Goal: Information Seeking & Learning: Learn about a topic

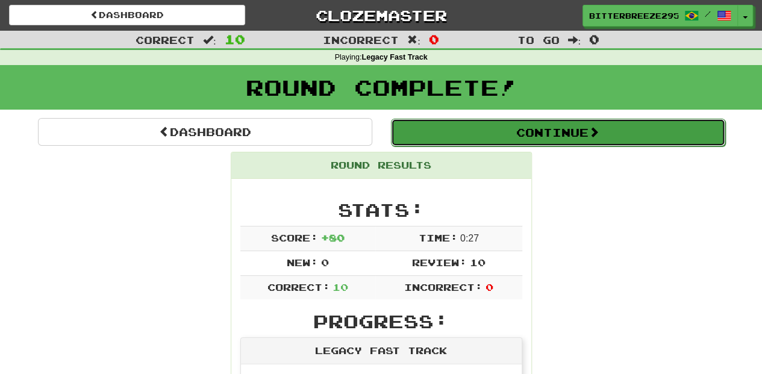
click at [564, 132] on button "Continue" at bounding box center [558, 133] width 334 height 28
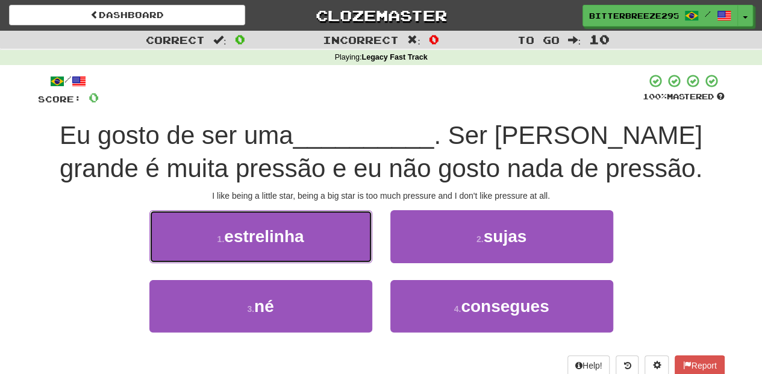
click at [337, 243] on button "1 . [GEOGRAPHIC_DATA]" at bounding box center [260, 236] width 223 height 52
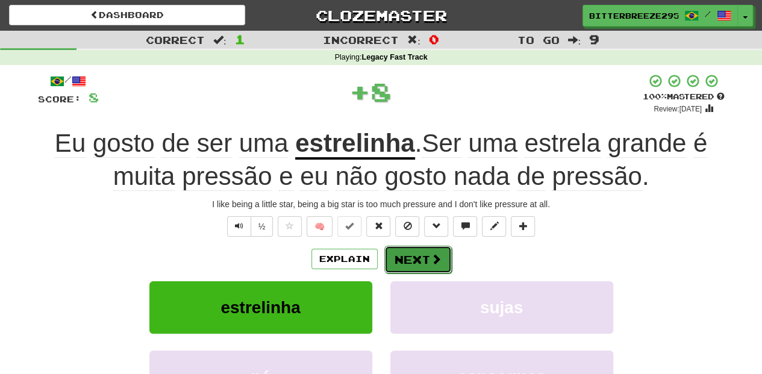
click at [413, 260] on button "Next" at bounding box center [418, 260] width 67 height 28
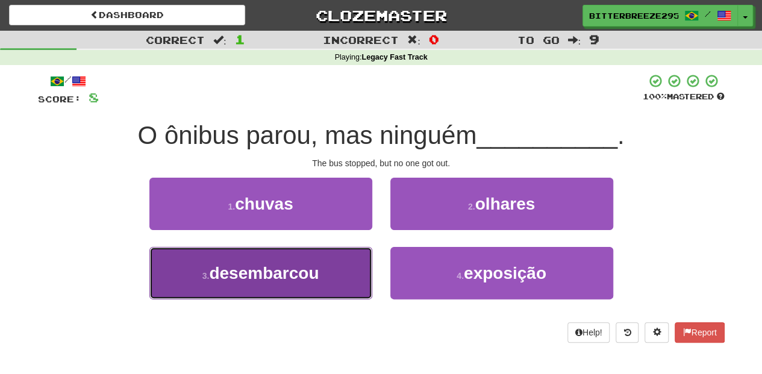
click at [345, 274] on button "3 . desembarcou" at bounding box center [260, 273] width 223 height 52
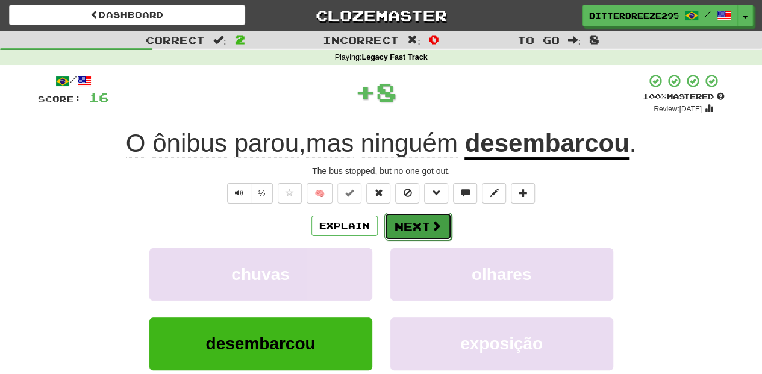
click at [417, 223] on button "Next" at bounding box center [418, 227] width 67 height 28
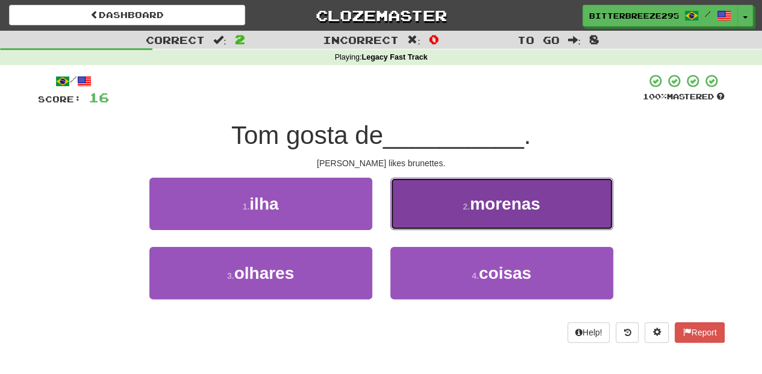
click at [424, 216] on button "2 . morenas" at bounding box center [502, 204] width 223 height 52
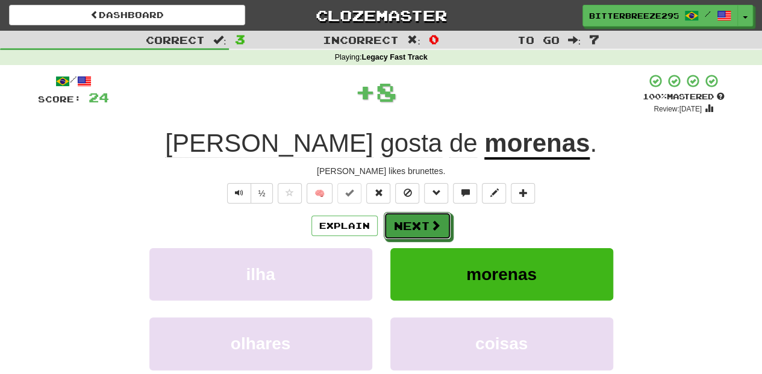
click at [424, 216] on button "Next" at bounding box center [417, 226] width 67 height 28
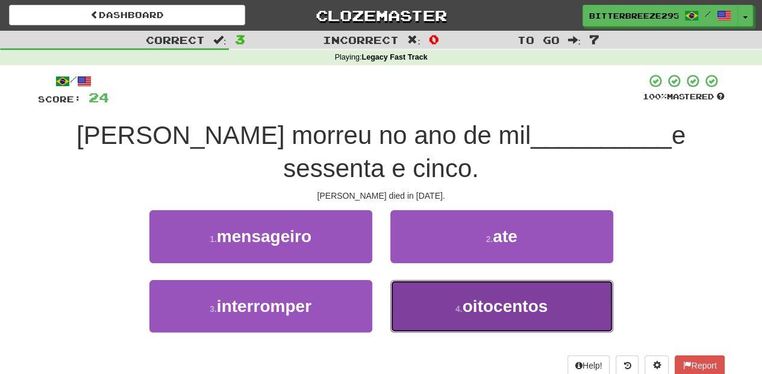
click at [433, 311] on button "4 . oitocentos" at bounding box center [502, 306] width 223 height 52
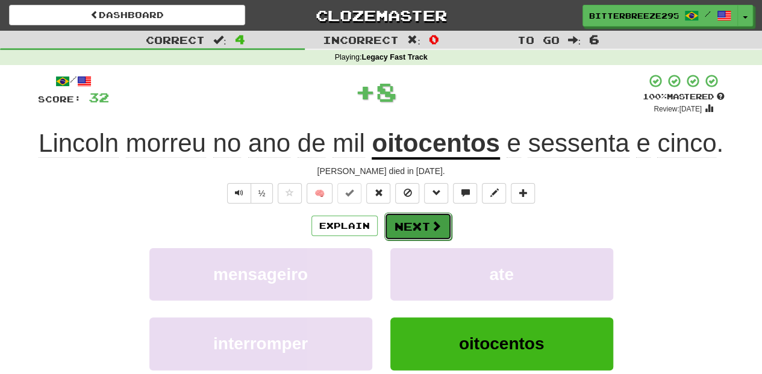
click at [426, 216] on button "Next" at bounding box center [418, 227] width 67 height 28
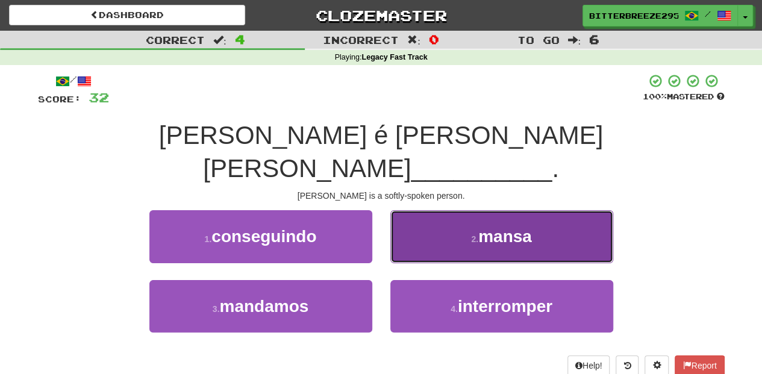
click at [415, 221] on button "2 . [GEOGRAPHIC_DATA]" at bounding box center [502, 236] width 223 height 52
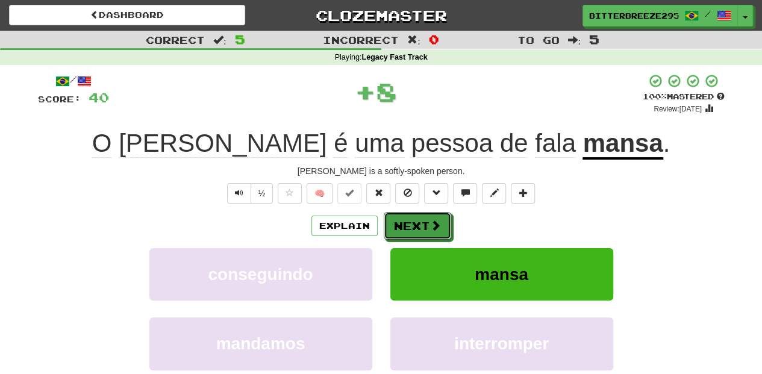
click at [415, 221] on button "Next" at bounding box center [417, 226] width 67 height 28
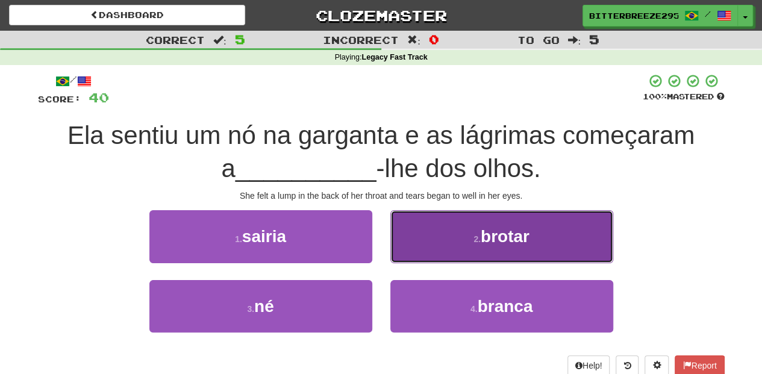
click at [415, 246] on button "2 . [GEOGRAPHIC_DATA]" at bounding box center [502, 236] width 223 height 52
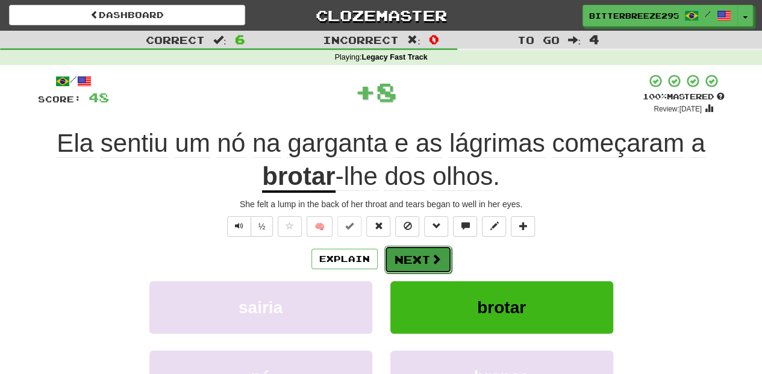
click at [415, 248] on button "Next" at bounding box center [418, 260] width 67 height 28
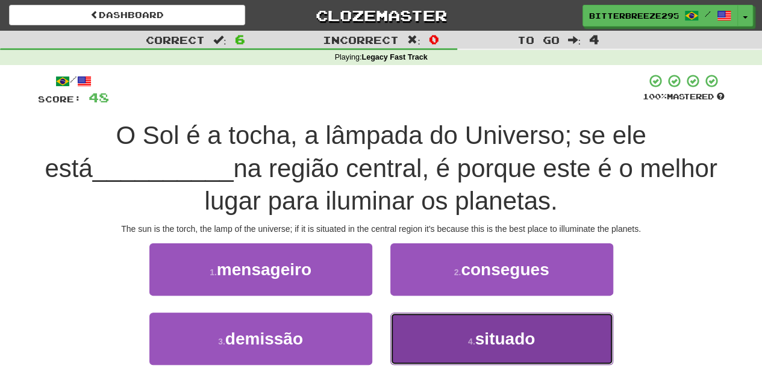
click at [463, 329] on button "4 . situado" at bounding box center [502, 339] width 223 height 52
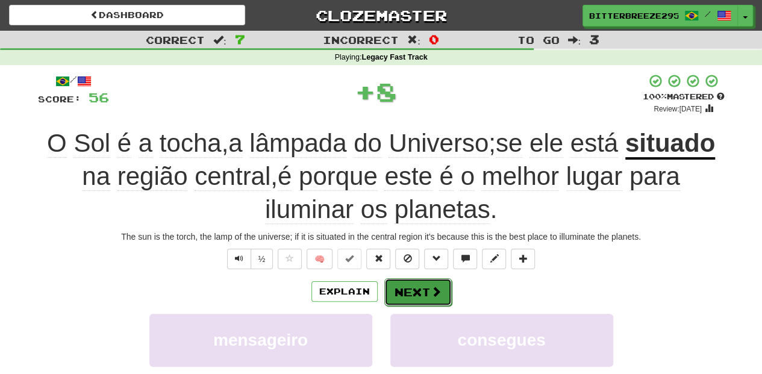
click at [406, 290] on button "Next" at bounding box center [418, 292] width 67 height 28
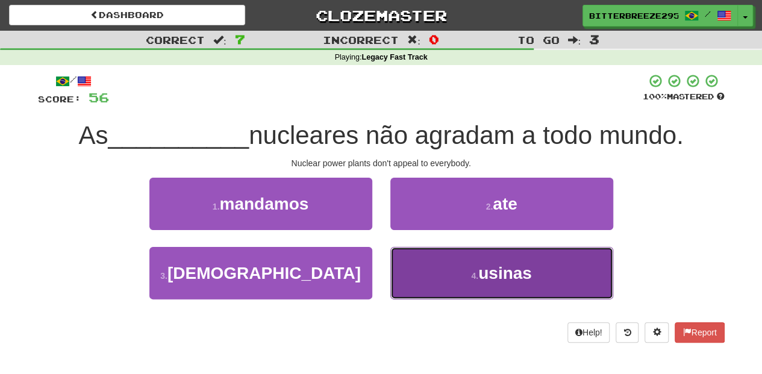
click at [425, 263] on button "4 . [GEOGRAPHIC_DATA]" at bounding box center [502, 273] width 223 height 52
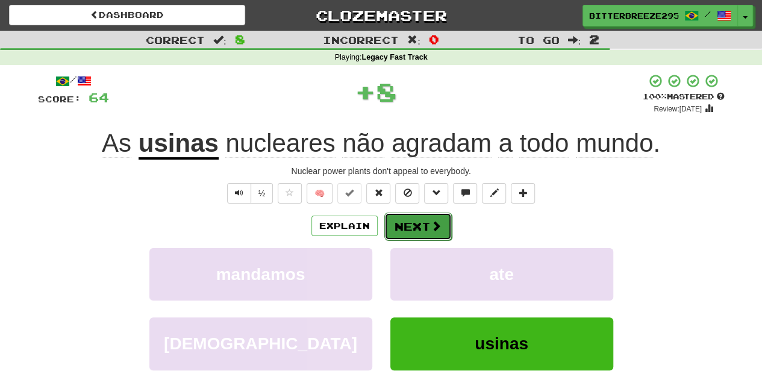
click at [412, 218] on button "Next" at bounding box center [418, 227] width 67 height 28
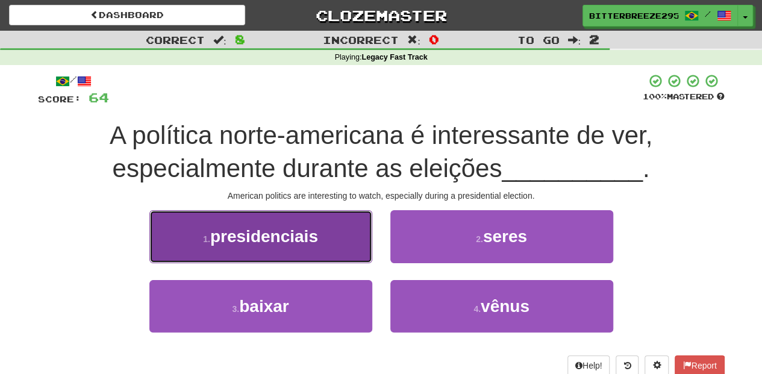
click at [339, 251] on button "1 . presidenciais" at bounding box center [260, 236] width 223 height 52
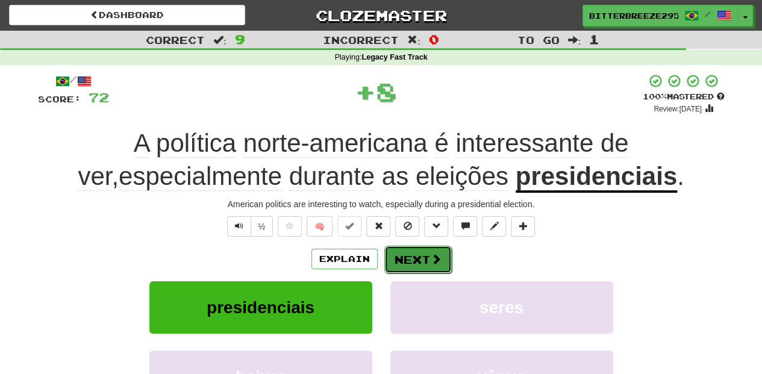
click at [407, 251] on button "Next" at bounding box center [418, 260] width 67 height 28
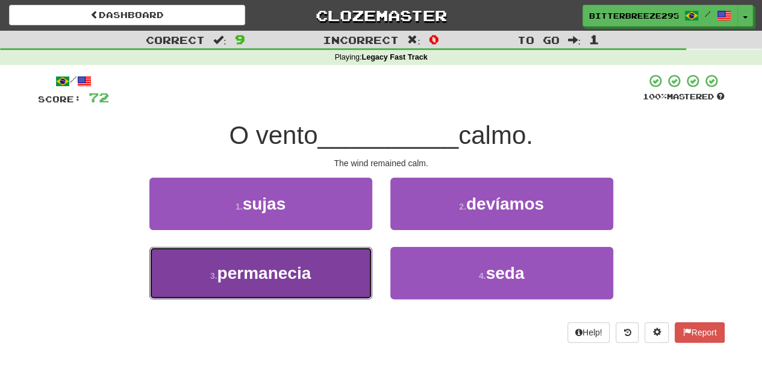
click at [337, 272] on button "3 . permanecia" at bounding box center [260, 273] width 223 height 52
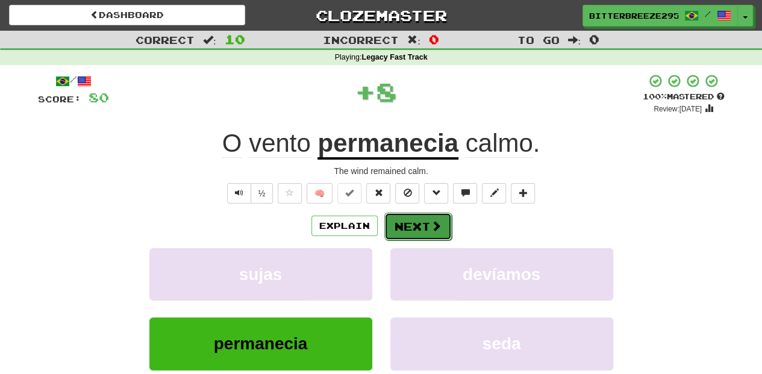
click at [417, 225] on button "Next" at bounding box center [418, 227] width 67 height 28
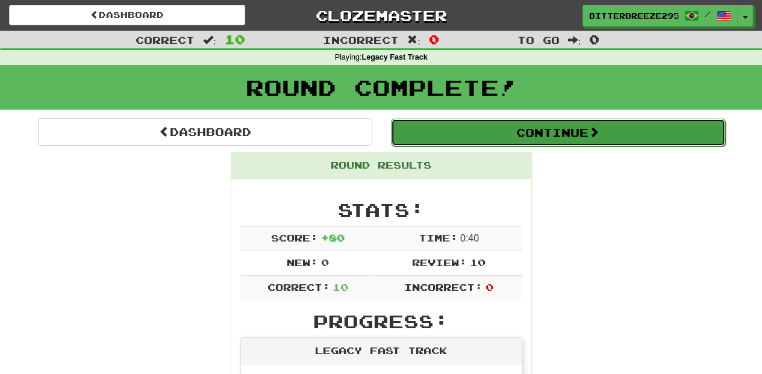
click at [471, 137] on button "Continue" at bounding box center [558, 133] width 334 height 28
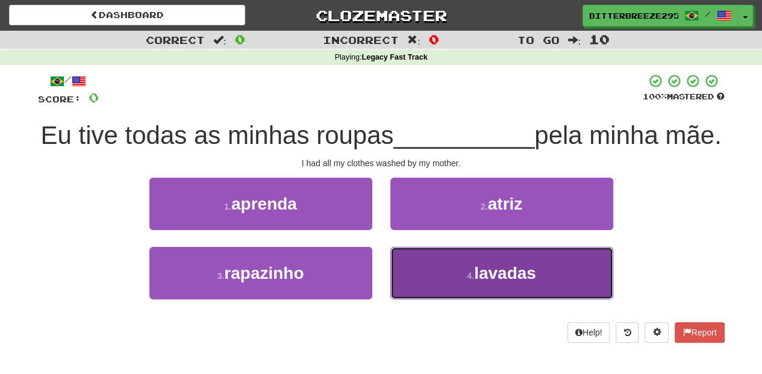
click at [418, 300] on button "4 . [GEOGRAPHIC_DATA]" at bounding box center [502, 273] width 223 height 52
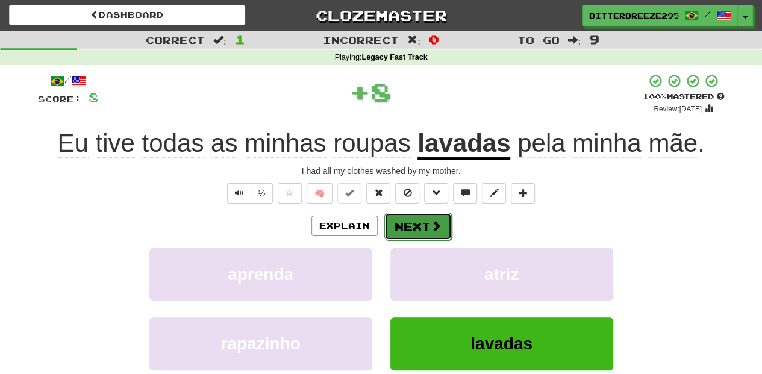
click at [420, 228] on button "Next" at bounding box center [418, 227] width 67 height 28
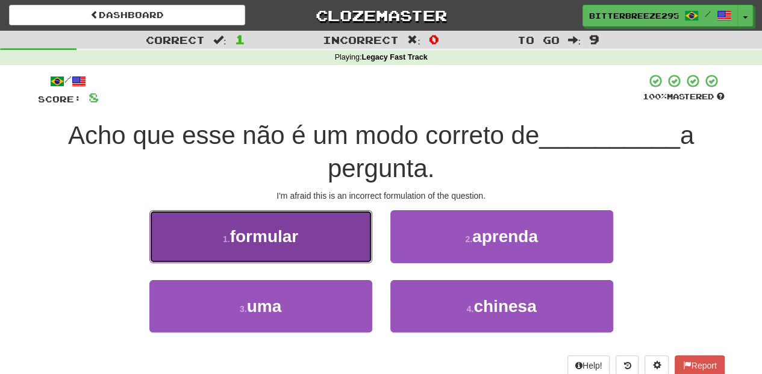
click at [336, 250] on button "1 . formular" at bounding box center [260, 236] width 223 height 52
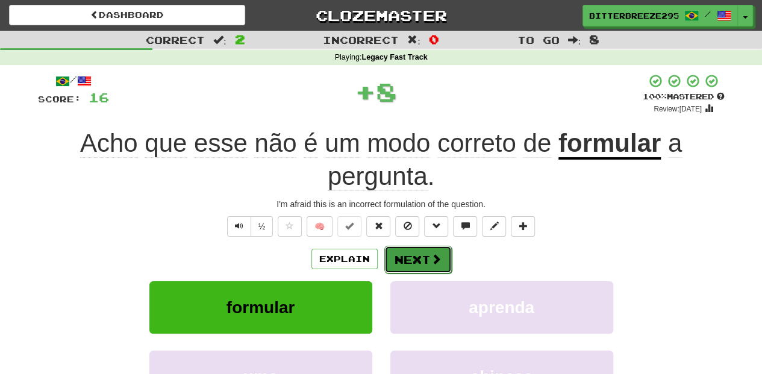
click at [394, 260] on button "Next" at bounding box center [418, 260] width 67 height 28
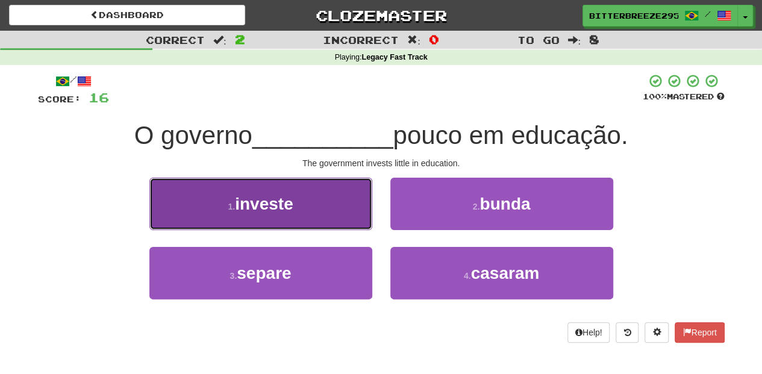
click at [331, 222] on button "1 . investe" at bounding box center [260, 204] width 223 height 52
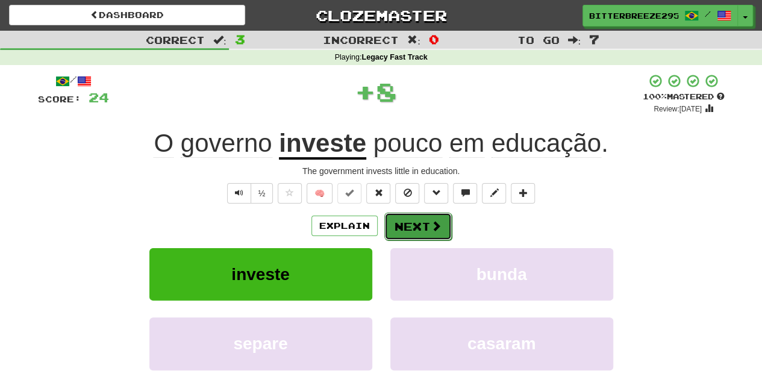
click at [394, 222] on button "Next" at bounding box center [418, 227] width 67 height 28
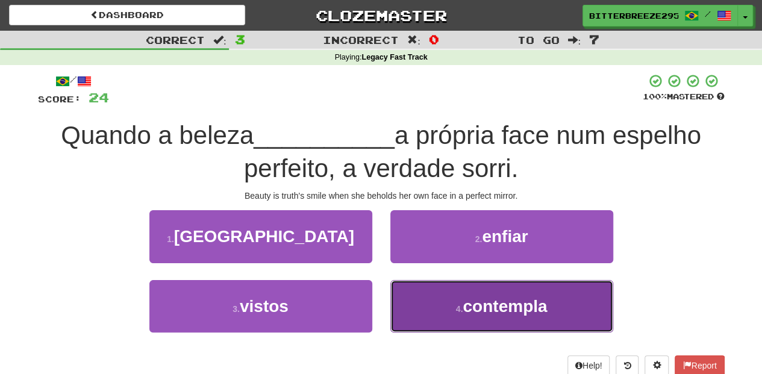
click at [436, 305] on button "4 . contempla" at bounding box center [502, 306] width 223 height 52
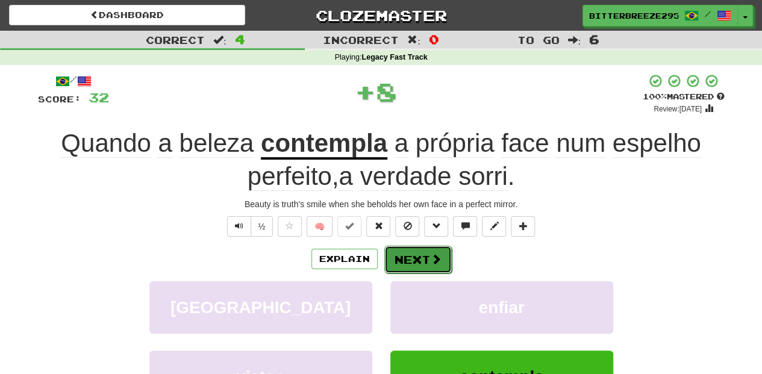
click at [417, 262] on button "Next" at bounding box center [418, 260] width 67 height 28
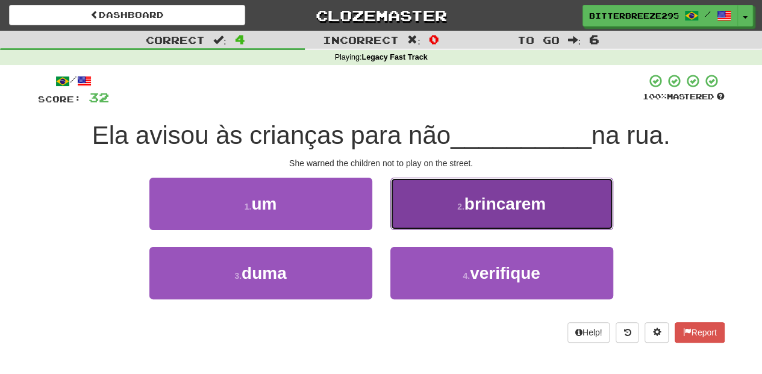
click at [410, 214] on button "2 . [GEOGRAPHIC_DATA]" at bounding box center [502, 204] width 223 height 52
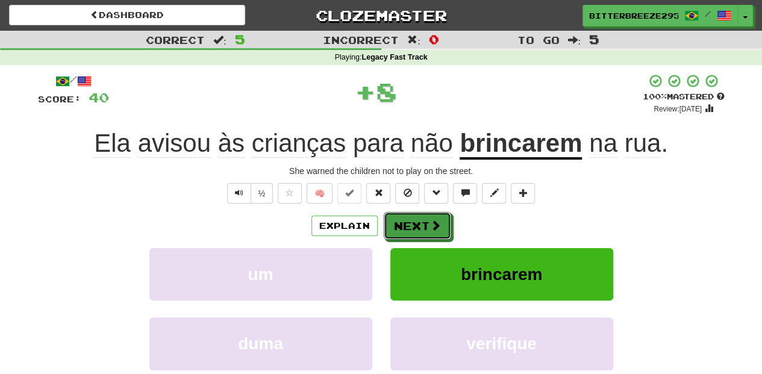
click at [410, 214] on button "Next" at bounding box center [417, 226] width 67 height 28
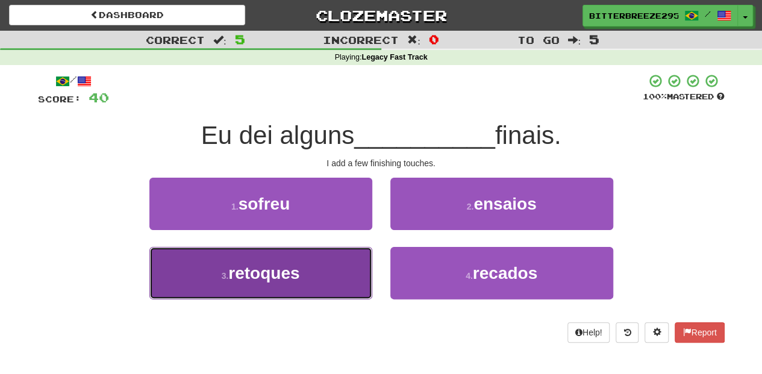
click at [337, 270] on button "3 . retoques" at bounding box center [260, 273] width 223 height 52
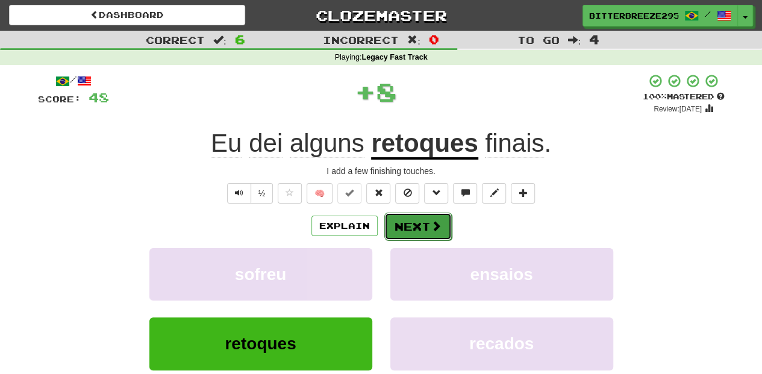
click at [401, 230] on button "Next" at bounding box center [418, 227] width 67 height 28
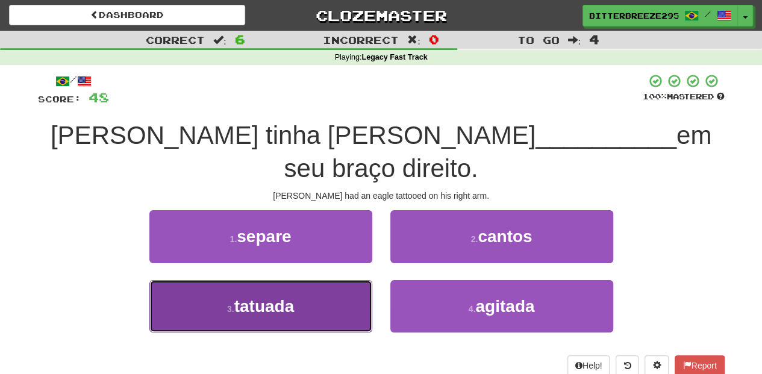
click at [320, 280] on button "3 . [GEOGRAPHIC_DATA]" at bounding box center [260, 306] width 223 height 52
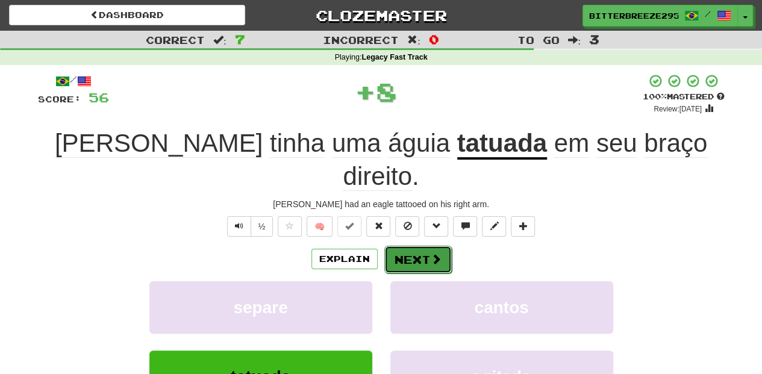
click at [400, 246] on button "Next" at bounding box center [418, 260] width 67 height 28
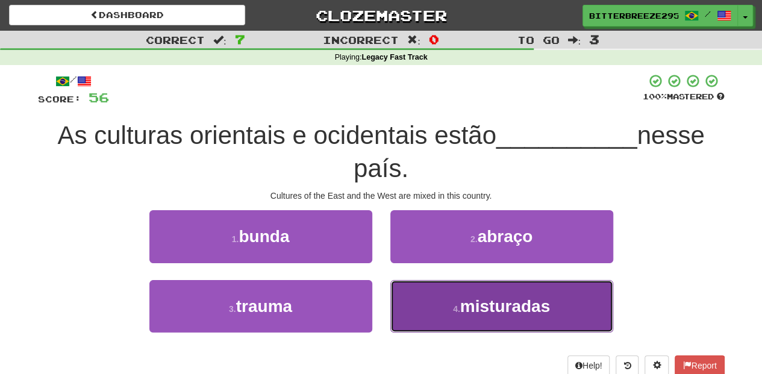
click at [457, 307] on small "4 ." at bounding box center [456, 309] width 7 height 10
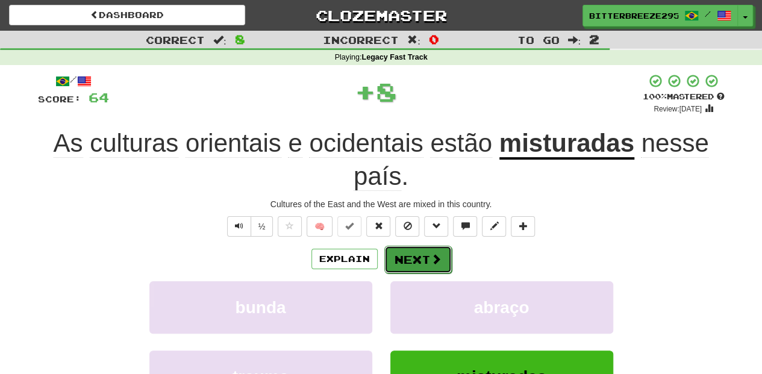
click at [431, 256] on span at bounding box center [436, 259] width 11 height 11
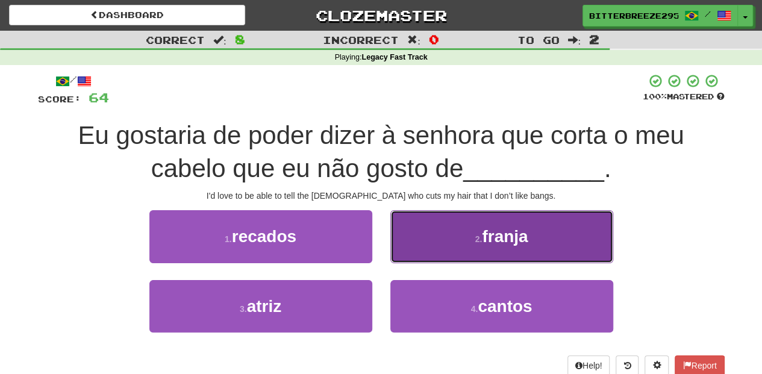
click at [427, 254] on button "2 . franja" at bounding box center [502, 236] width 223 height 52
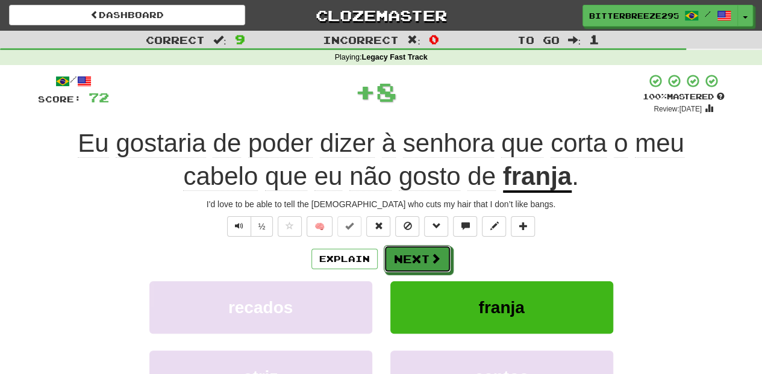
click at [427, 254] on button "Next" at bounding box center [417, 259] width 67 height 28
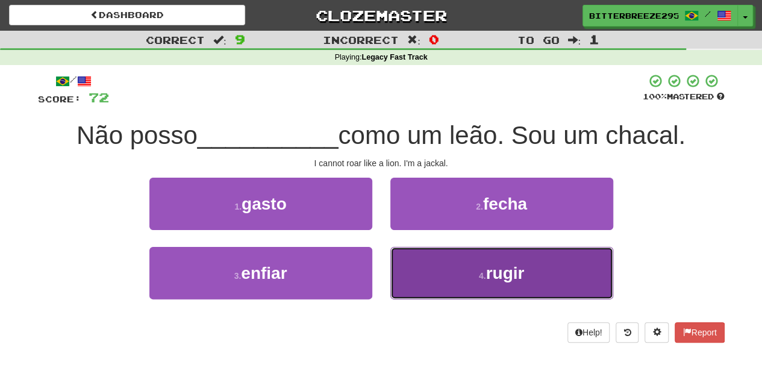
click at [414, 277] on button "4 . rugir" at bounding box center [502, 273] width 223 height 52
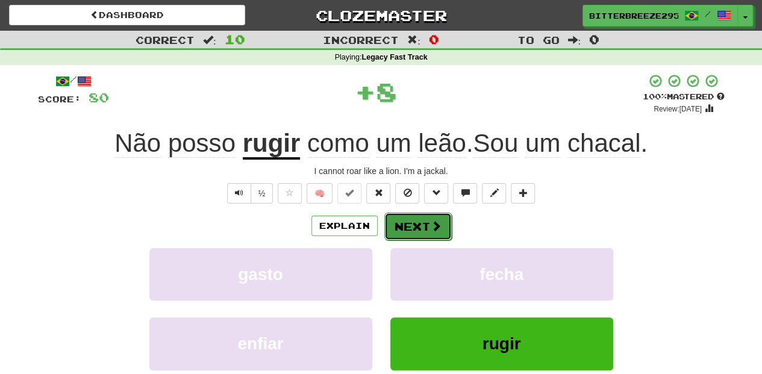
click at [415, 234] on button "Next" at bounding box center [418, 227] width 67 height 28
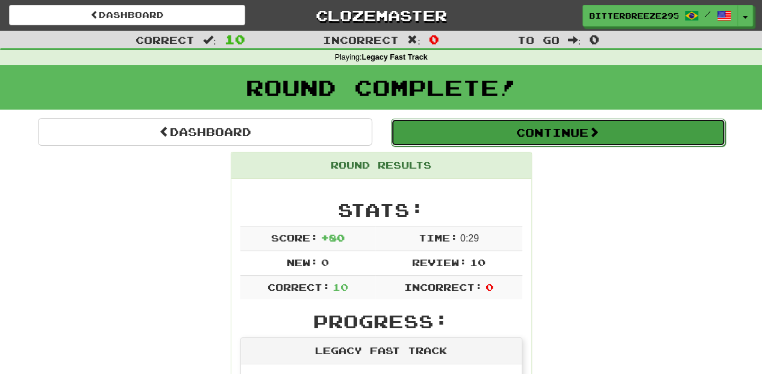
click at [456, 141] on button "Continue" at bounding box center [558, 133] width 334 height 28
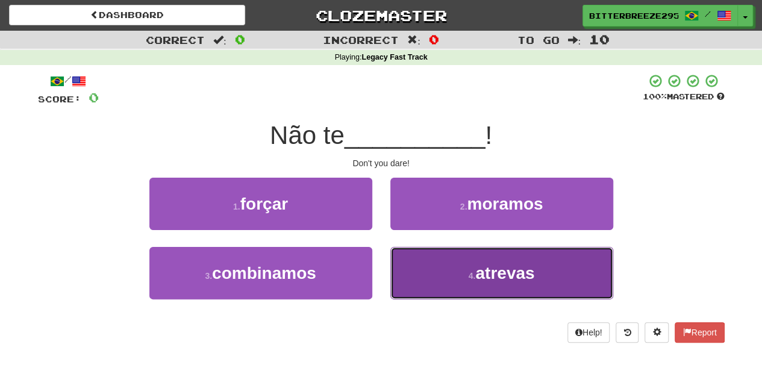
click at [436, 270] on button "4 . atrevas" at bounding box center [502, 273] width 223 height 52
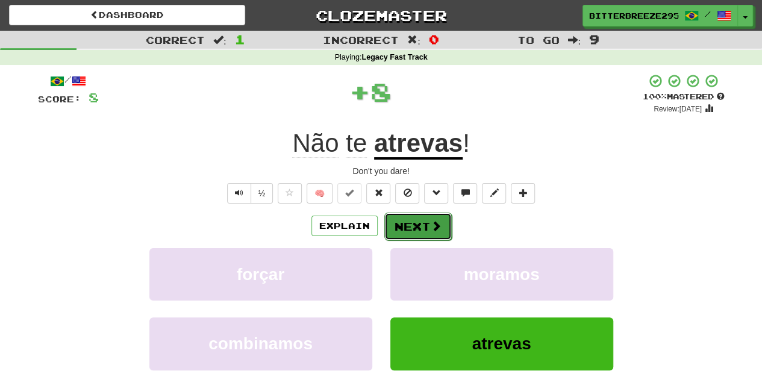
click at [421, 227] on button "Next" at bounding box center [418, 227] width 67 height 28
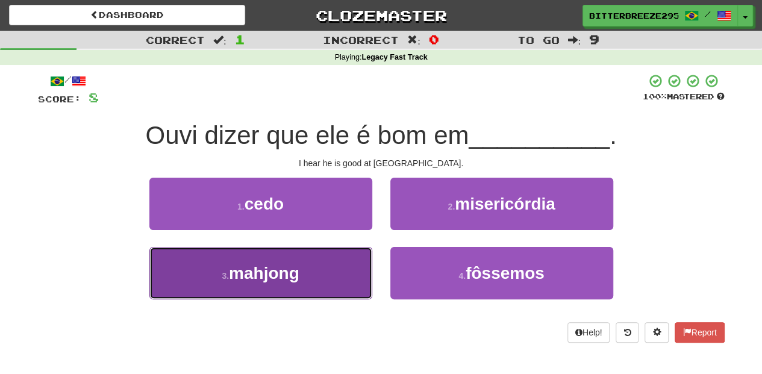
click at [364, 268] on button "3 . [GEOGRAPHIC_DATA]" at bounding box center [260, 273] width 223 height 52
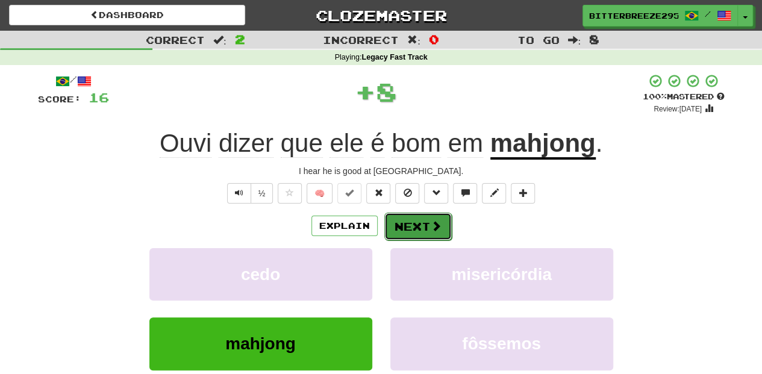
click at [405, 230] on button "Next" at bounding box center [418, 227] width 67 height 28
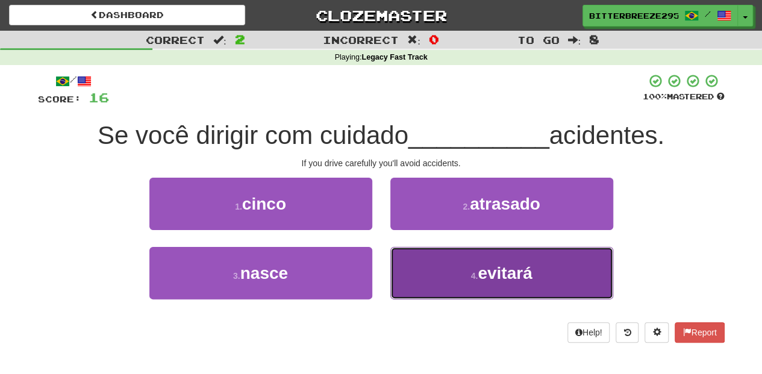
click at [415, 265] on button "4 . evitará" at bounding box center [502, 273] width 223 height 52
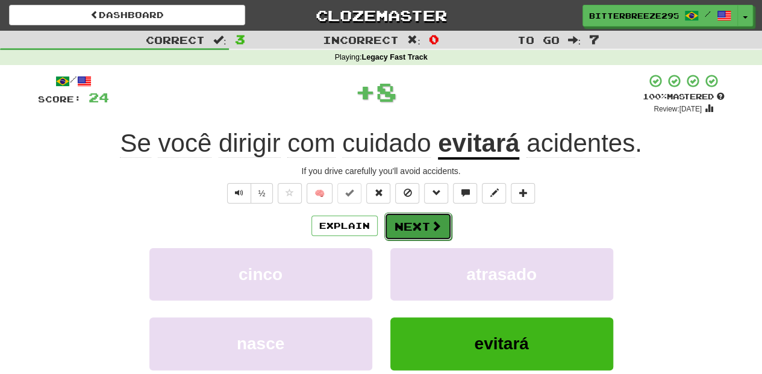
click at [400, 222] on button "Next" at bounding box center [418, 227] width 67 height 28
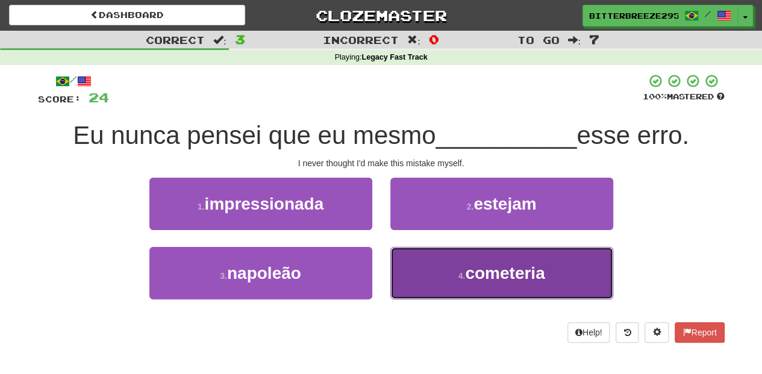
click at [412, 279] on button "4 . cometeria" at bounding box center [502, 273] width 223 height 52
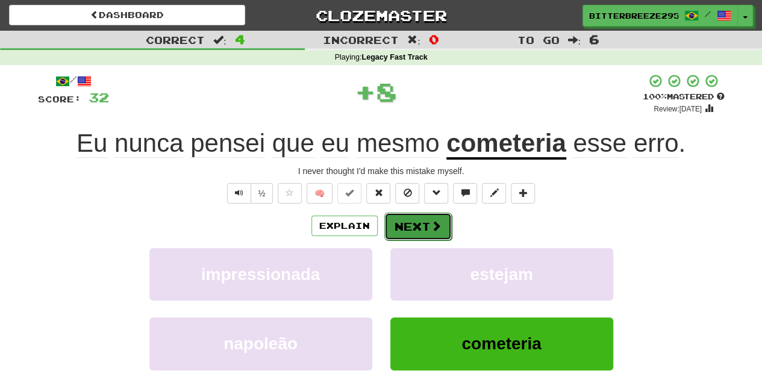
click at [415, 231] on button "Next" at bounding box center [418, 227] width 67 height 28
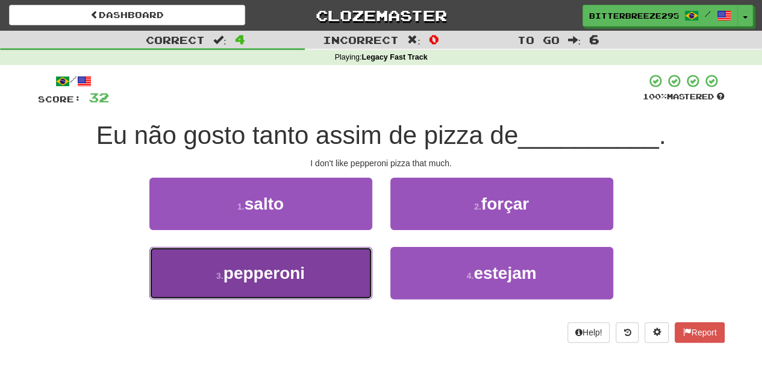
click at [354, 272] on button "3 . pepperoni" at bounding box center [260, 273] width 223 height 52
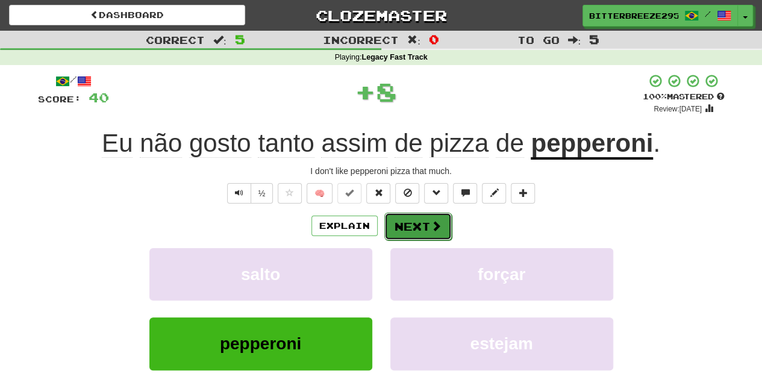
click at [413, 228] on button "Next" at bounding box center [418, 227] width 67 height 28
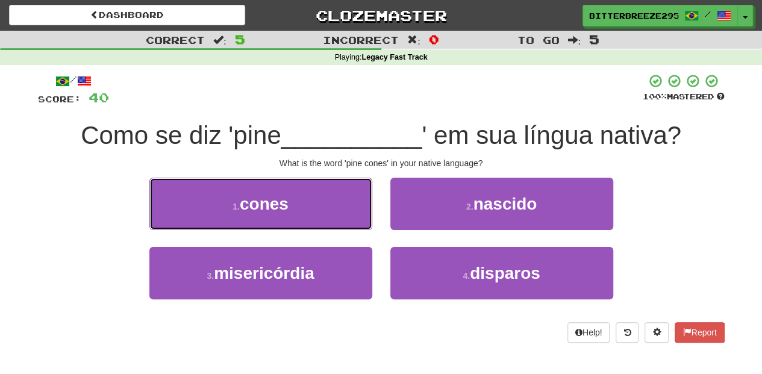
drag, startPoint x: 337, startPoint y: 209, endPoint x: 354, endPoint y: 210, distance: 17.0
click at [344, 209] on button "1 . cones" at bounding box center [260, 204] width 223 height 52
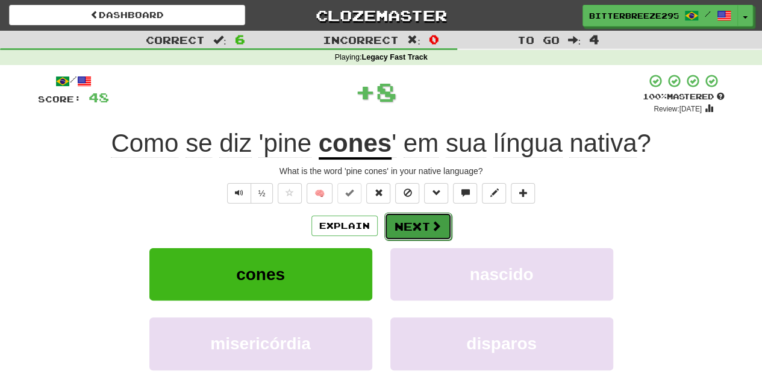
click at [412, 221] on button "Next" at bounding box center [418, 227] width 67 height 28
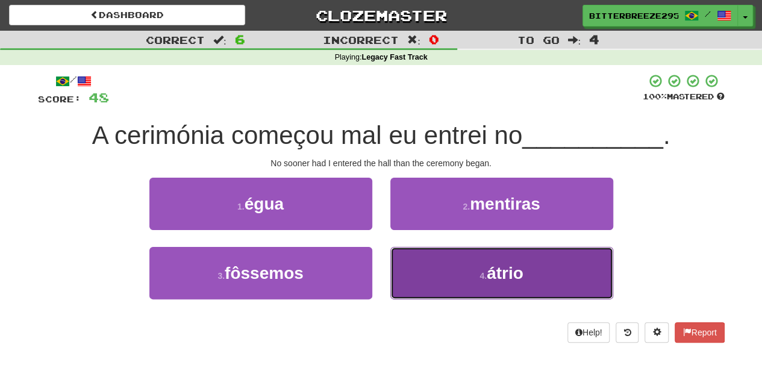
click at [420, 262] on button "4 . átrio" at bounding box center [502, 273] width 223 height 52
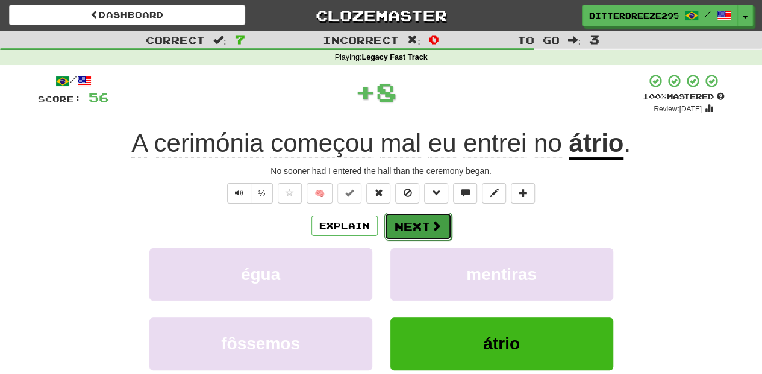
click at [411, 230] on button "Next" at bounding box center [418, 227] width 67 height 28
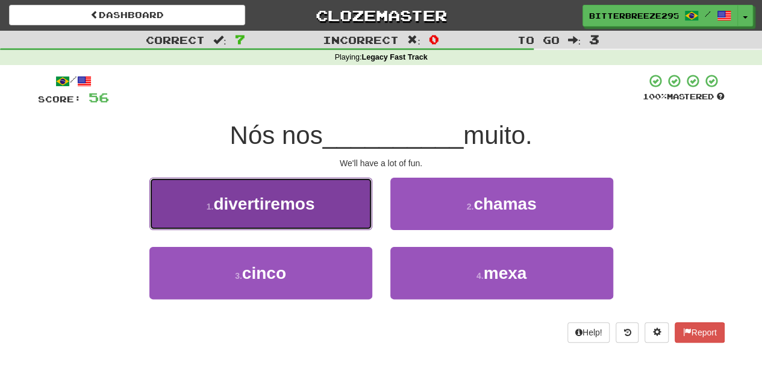
click at [345, 218] on button "1 . divertiremos" at bounding box center [260, 204] width 223 height 52
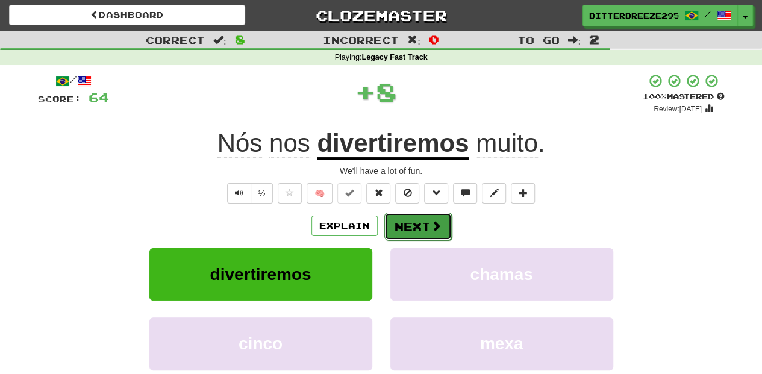
click at [395, 225] on button "Next" at bounding box center [418, 227] width 67 height 28
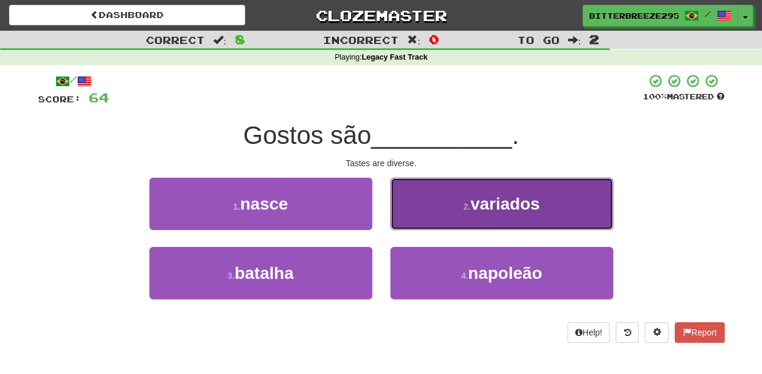
click at [423, 221] on button "2 . variados" at bounding box center [502, 204] width 223 height 52
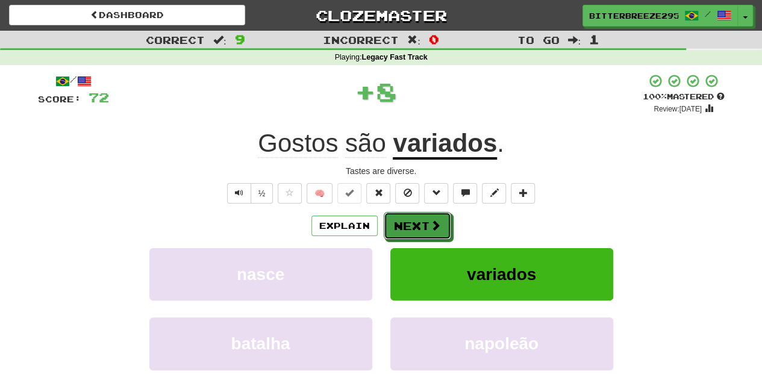
click at [423, 221] on button "Next" at bounding box center [417, 226] width 67 height 28
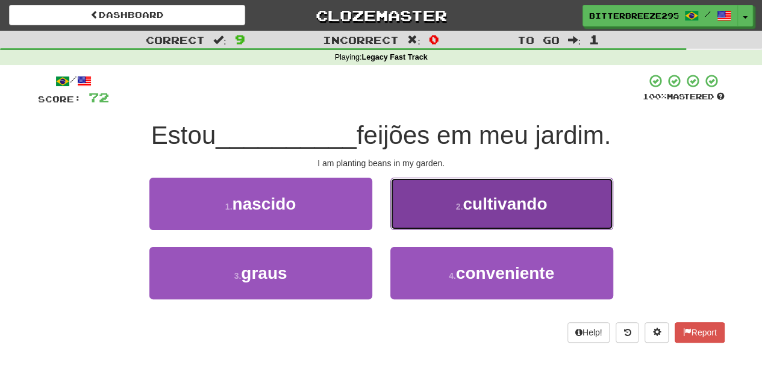
click at [407, 213] on button "2 . cultivando" at bounding box center [502, 204] width 223 height 52
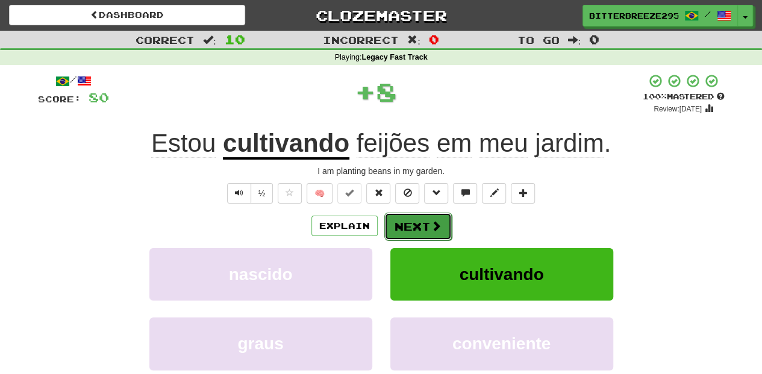
click at [406, 224] on button "Next" at bounding box center [418, 227] width 67 height 28
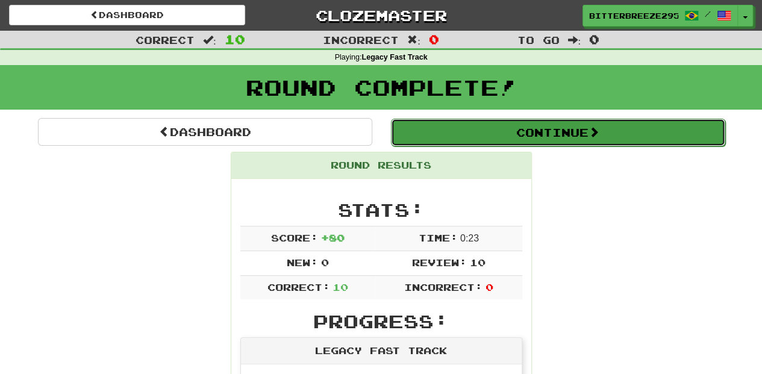
click at [455, 136] on button "Continue" at bounding box center [558, 133] width 334 height 28
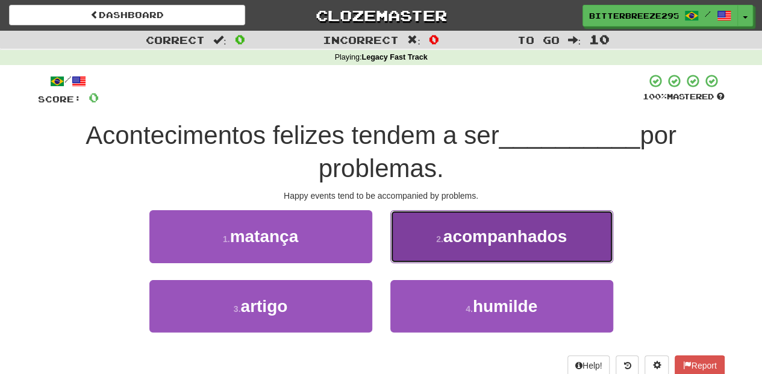
click at [418, 246] on button "2 . acompanhados" at bounding box center [502, 236] width 223 height 52
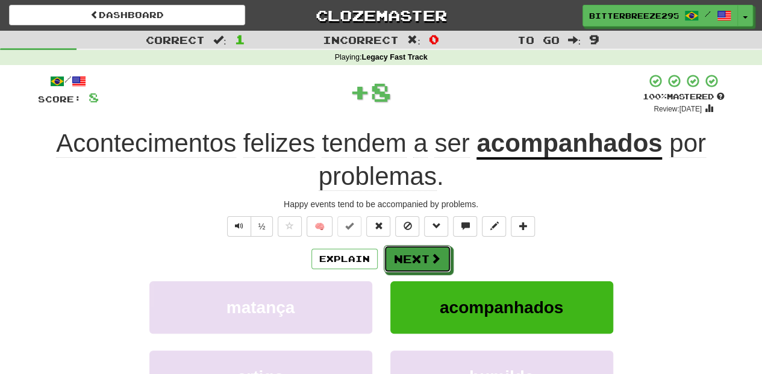
click at [417, 250] on button "Next" at bounding box center [417, 259] width 67 height 28
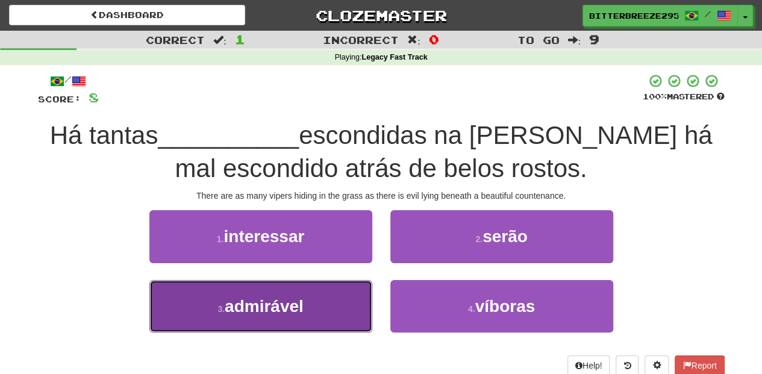
click at [318, 303] on button "3 . admirável" at bounding box center [260, 306] width 223 height 52
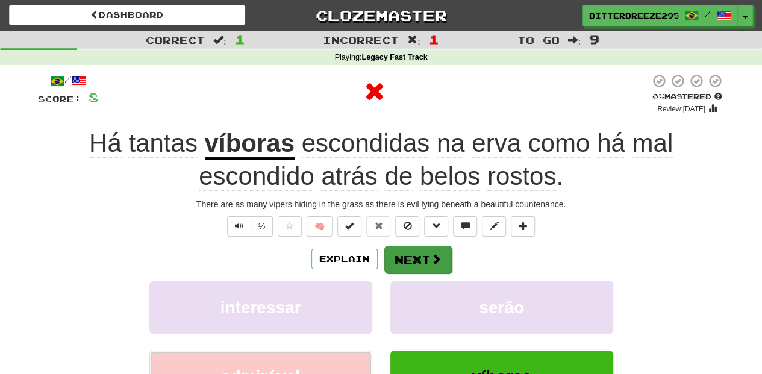
scroll to position [40, 0]
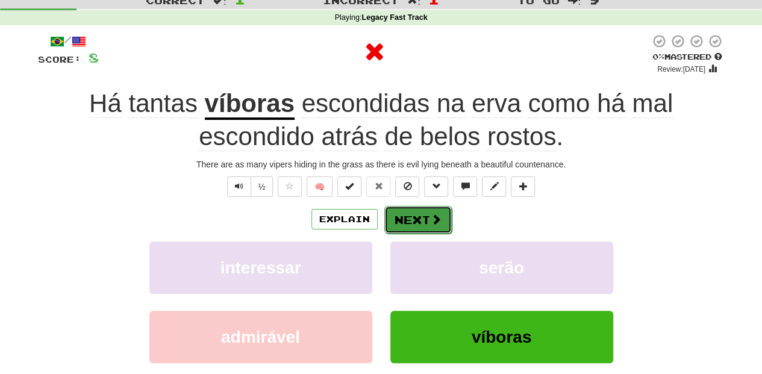
click at [407, 222] on button "Next" at bounding box center [418, 220] width 67 height 28
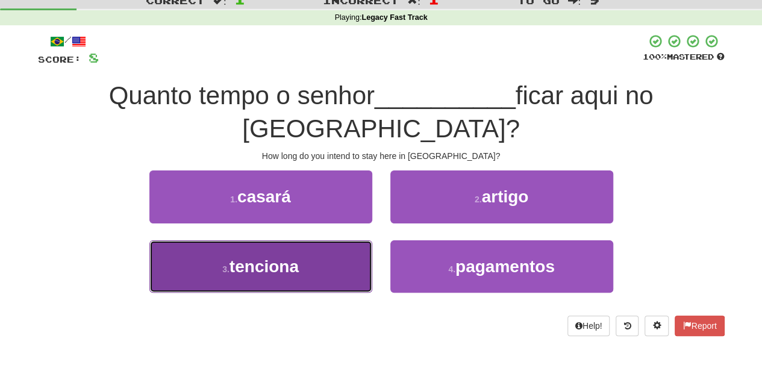
click at [353, 240] on button "3 . tenciona" at bounding box center [260, 266] width 223 height 52
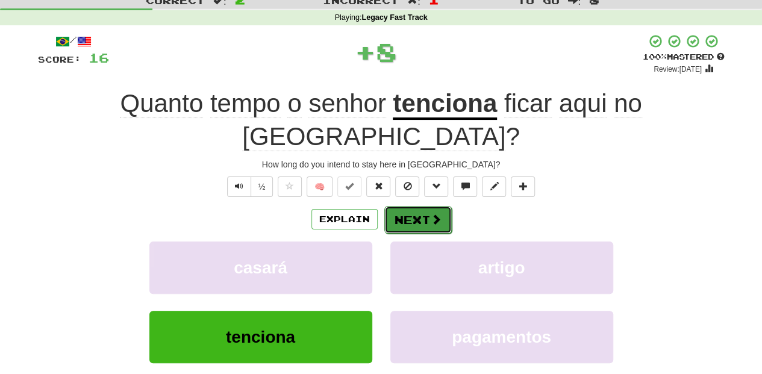
click at [409, 206] on button "Next" at bounding box center [418, 220] width 67 height 28
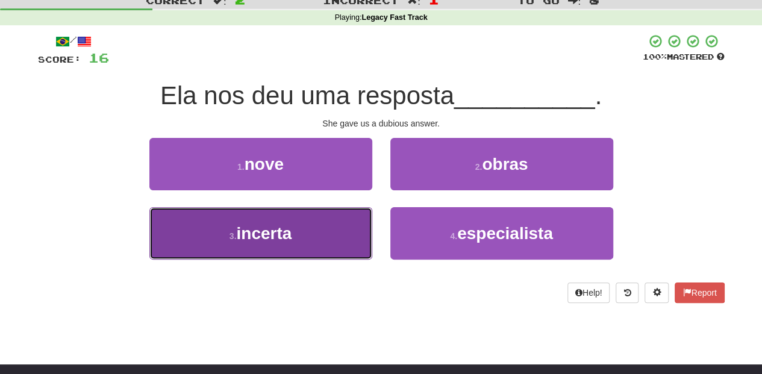
click at [338, 224] on button "3 . incerta" at bounding box center [260, 233] width 223 height 52
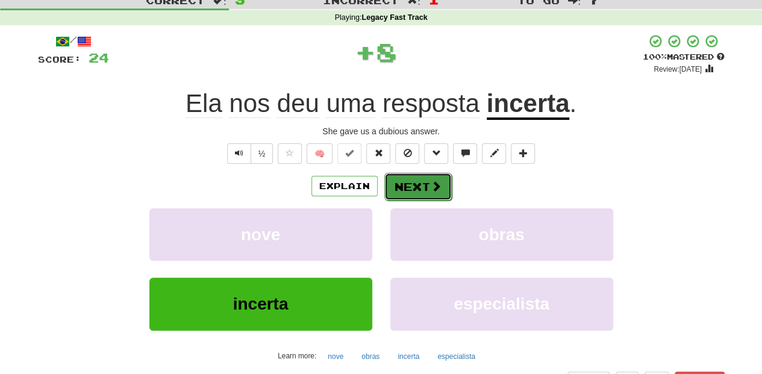
click at [411, 185] on button "Next" at bounding box center [418, 187] width 67 height 28
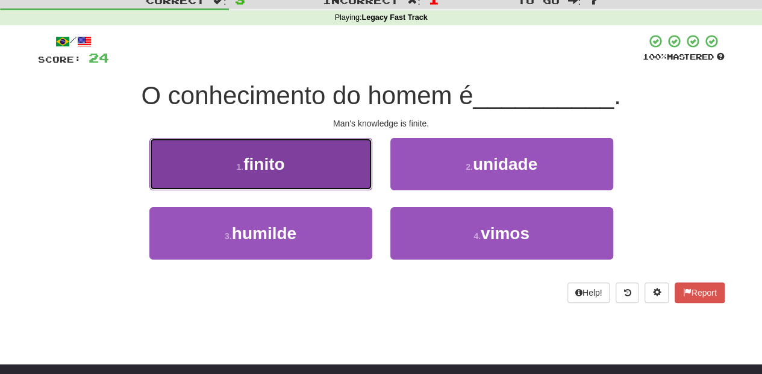
click at [330, 178] on button "1 . finito" at bounding box center [260, 164] width 223 height 52
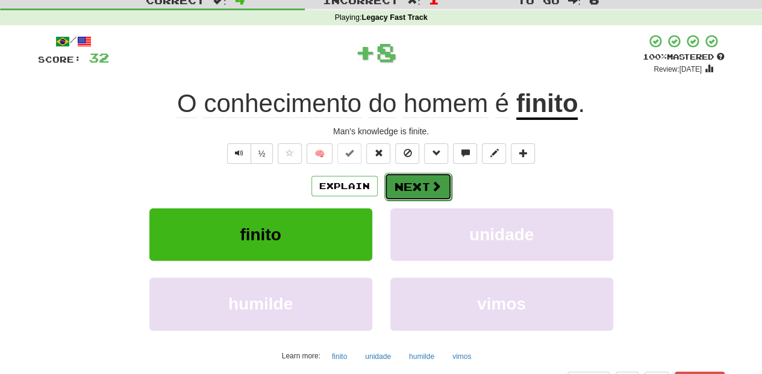
click at [424, 193] on button "Next" at bounding box center [418, 187] width 67 height 28
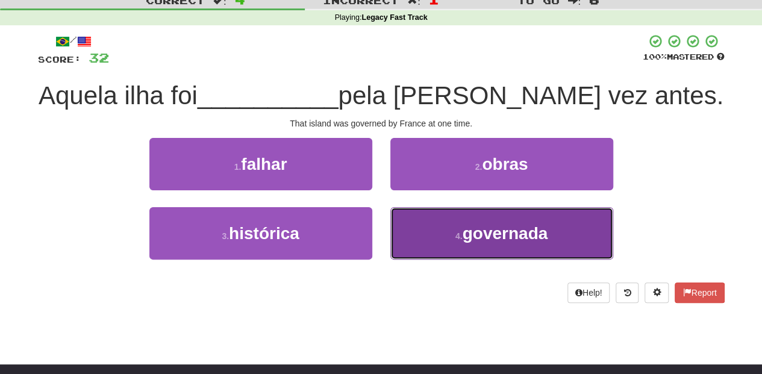
click at [452, 231] on button "4 . governada" at bounding box center [502, 233] width 223 height 52
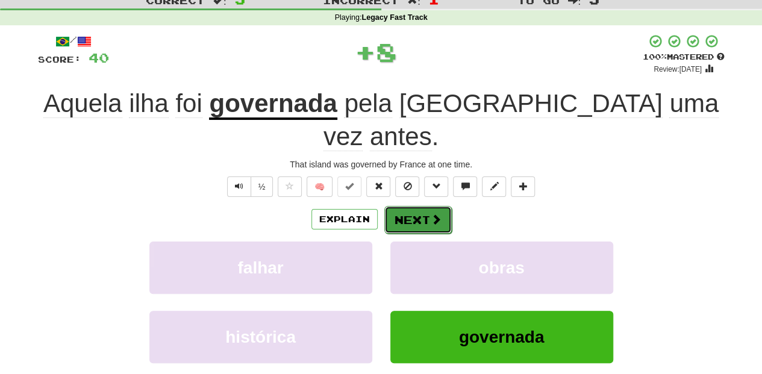
click at [413, 206] on button "Next" at bounding box center [418, 220] width 67 height 28
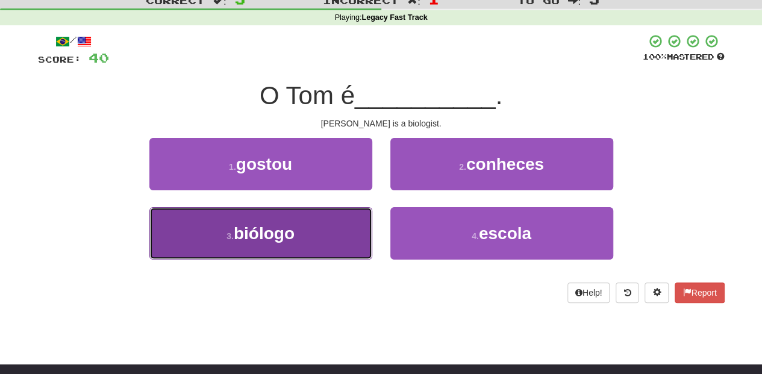
click at [356, 230] on button "3 . biólogo" at bounding box center [260, 233] width 223 height 52
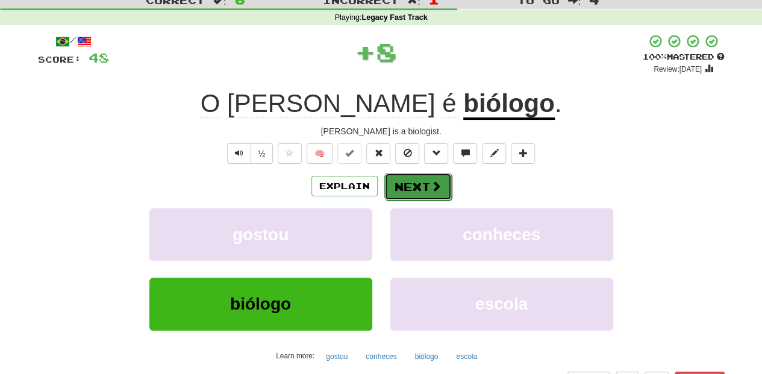
click at [409, 182] on button "Next" at bounding box center [418, 187] width 67 height 28
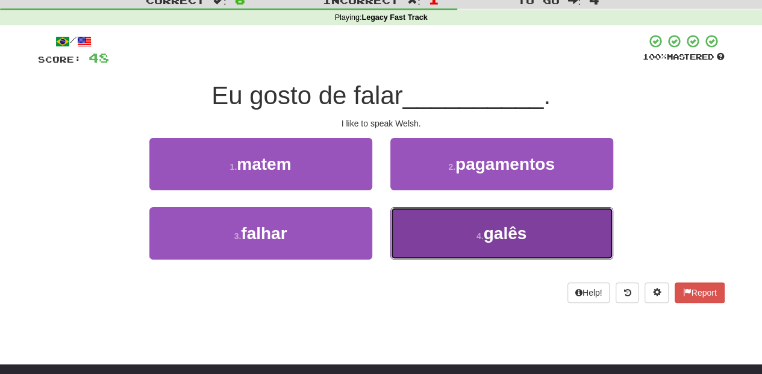
click at [415, 216] on button "4 . [PERSON_NAME]" at bounding box center [502, 233] width 223 height 52
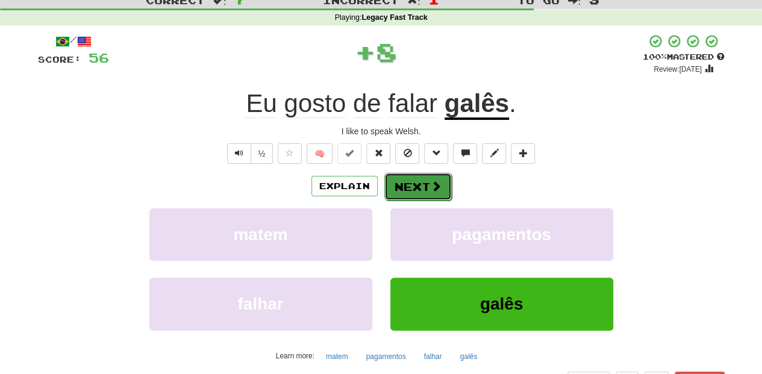
click at [407, 176] on button "Next" at bounding box center [418, 187] width 67 height 28
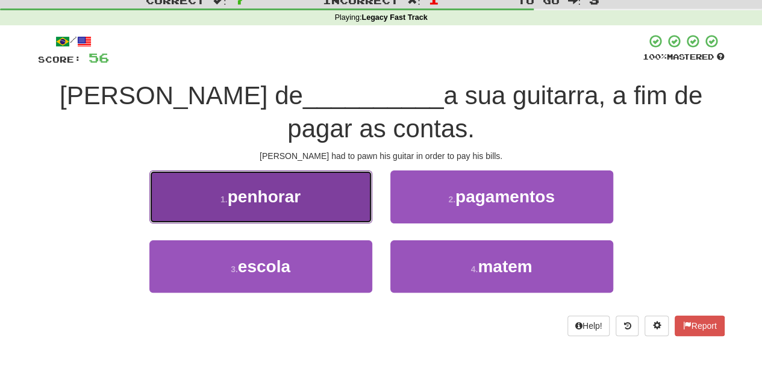
click at [348, 212] on button "1 . [GEOGRAPHIC_DATA]" at bounding box center [260, 197] width 223 height 52
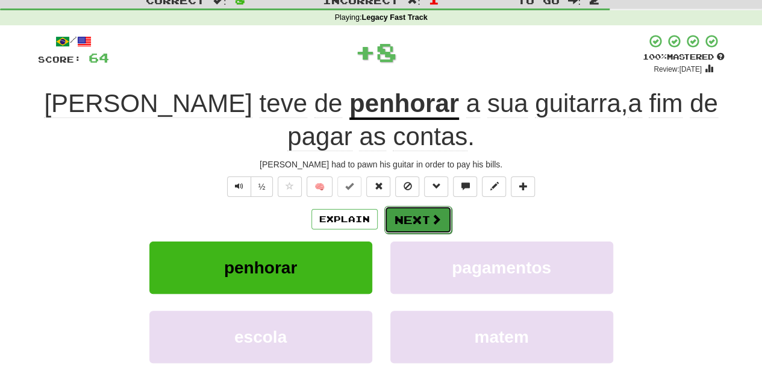
click at [402, 216] on button "Next" at bounding box center [418, 220] width 67 height 28
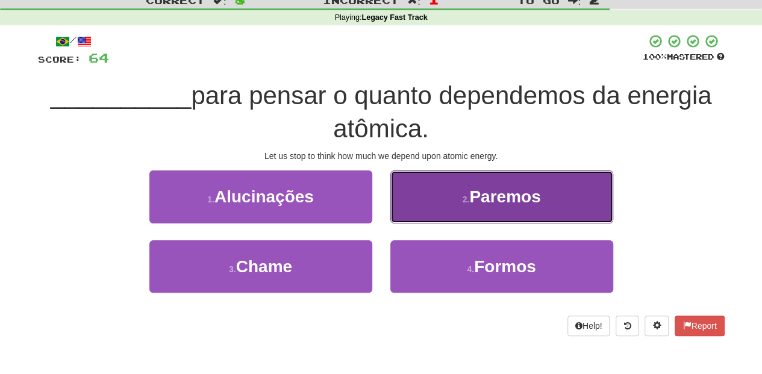
click at [432, 202] on button "2 . Paremos" at bounding box center [502, 197] width 223 height 52
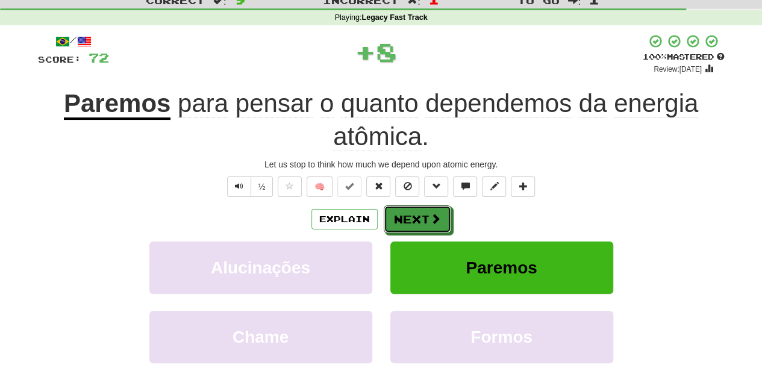
click at [420, 209] on button "Next" at bounding box center [417, 220] width 67 height 28
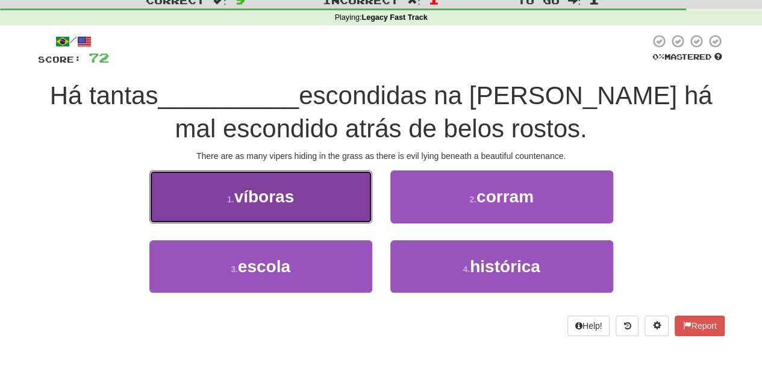
click at [342, 209] on button "1 . víboras" at bounding box center [260, 197] width 223 height 52
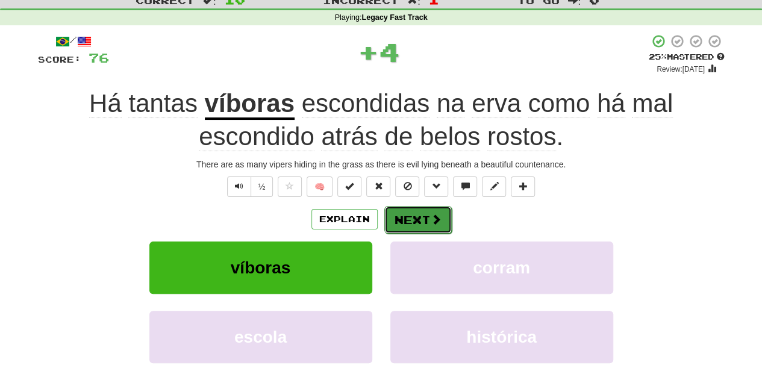
click at [395, 217] on button "Next" at bounding box center [418, 220] width 67 height 28
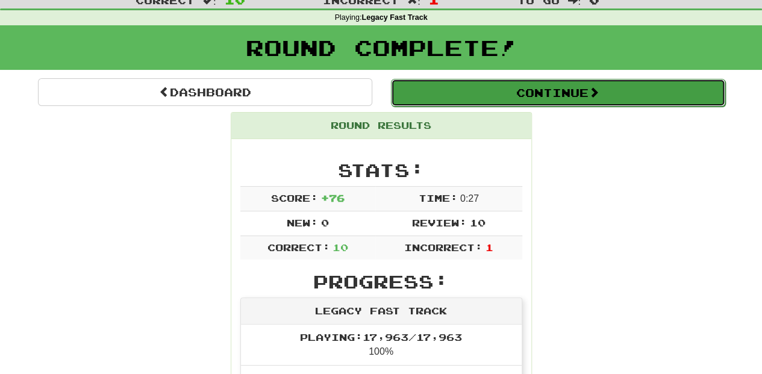
click at [463, 87] on button "Continue" at bounding box center [558, 93] width 334 height 28
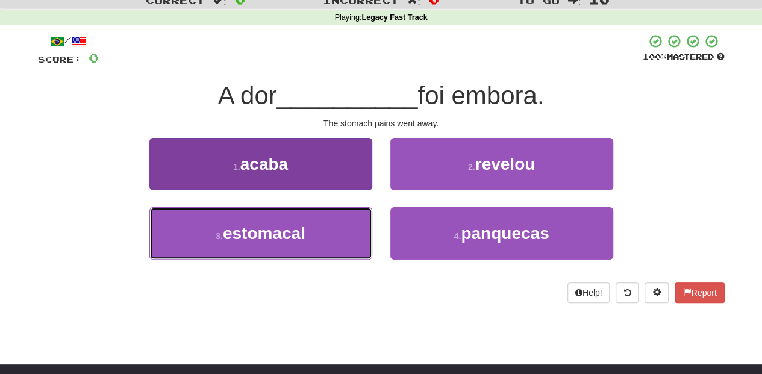
click at [304, 227] on span "estomacal" at bounding box center [264, 233] width 83 height 19
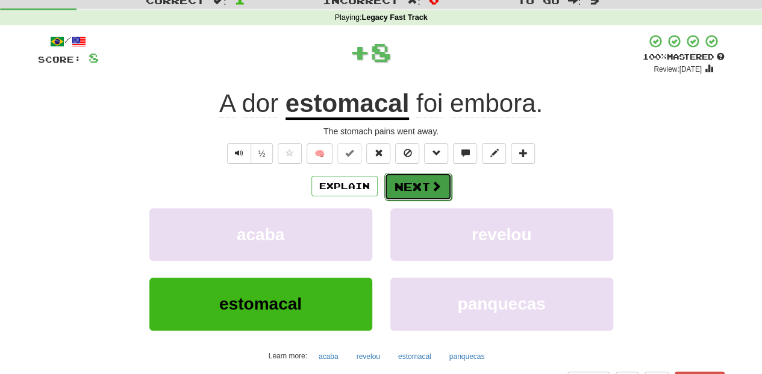
click at [410, 173] on button "Next" at bounding box center [418, 187] width 67 height 28
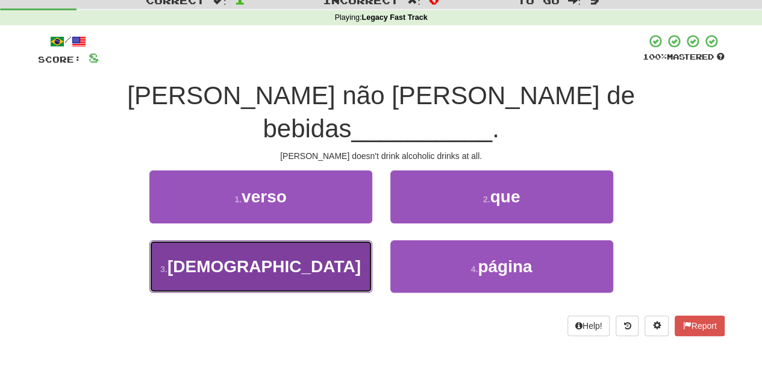
click at [338, 240] on button "3 . [DEMOGRAPHIC_DATA]" at bounding box center [260, 266] width 223 height 52
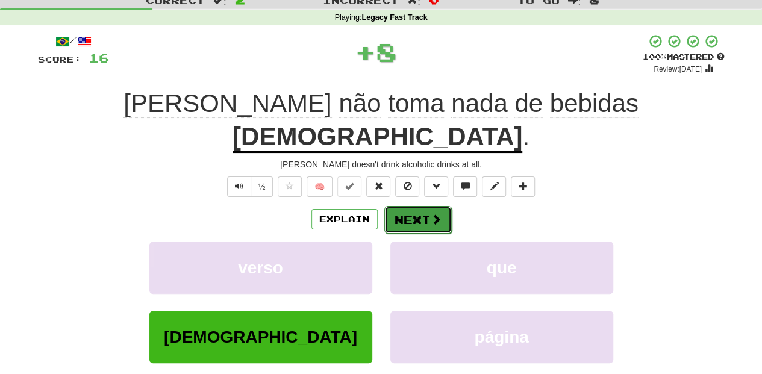
click at [408, 206] on button "Next" at bounding box center [418, 220] width 67 height 28
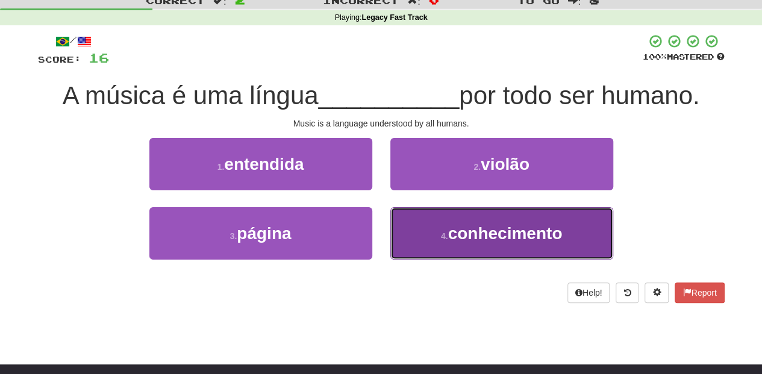
click at [409, 218] on button "4 . conhecimento" at bounding box center [502, 233] width 223 height 52
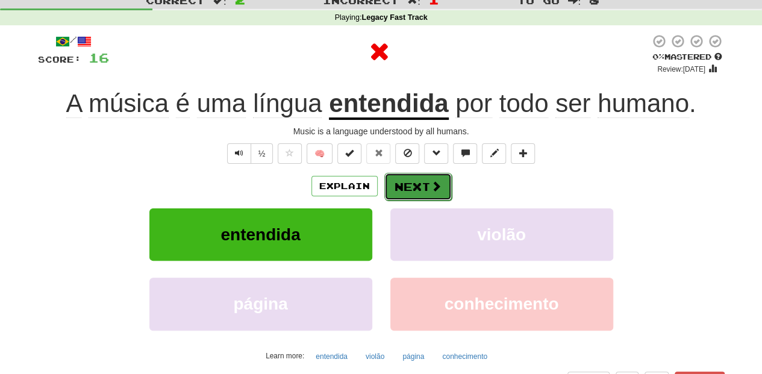
click at [408, 189] on button "Next" at bounding box center [418, 187] width 67 height 28
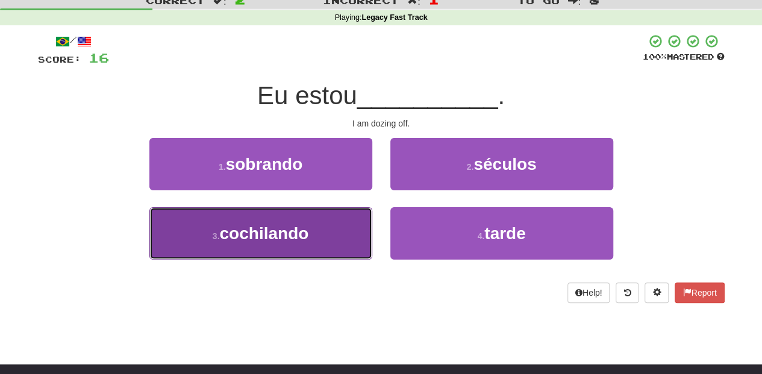
click at [334, 235] on button "3 . [GEOGRAPHIC_DATA]" at bounding box center [260, 233] width 223 height 52
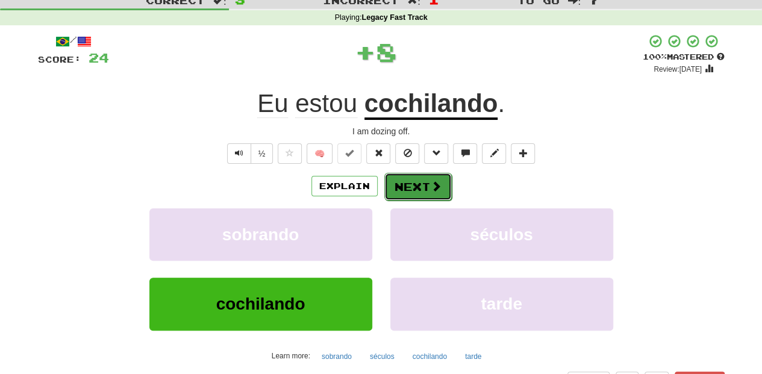
click at [407, 187] on button "Next" at bounding box center [418, 187] width 67 height 28
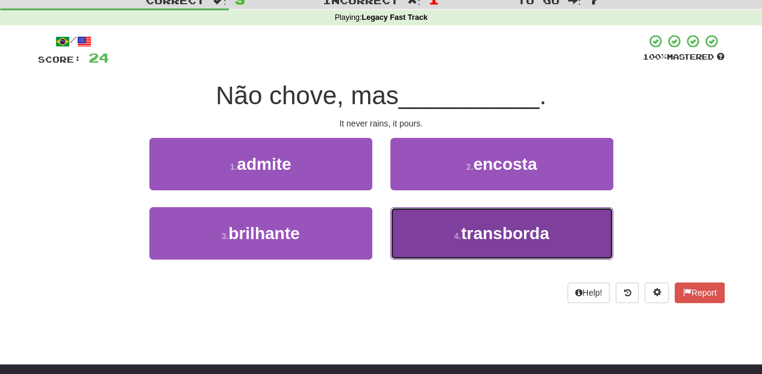
click at [421, 228] on button "4 . transborda" at bounding box center [502, 233] width 223 height 52
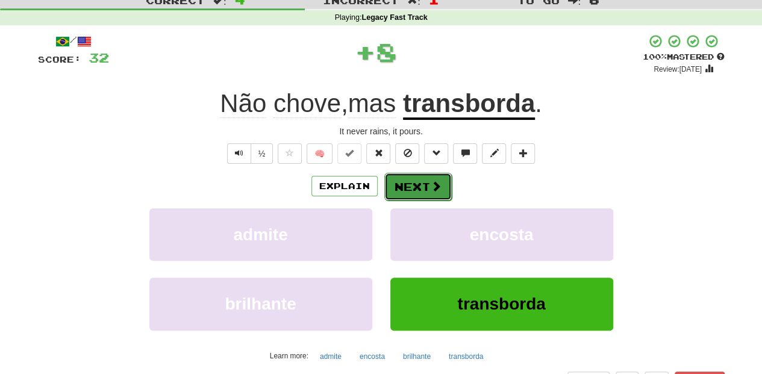
click at [412, 190] on button "Next" at bounding box center [418, 187] width 67 height 28
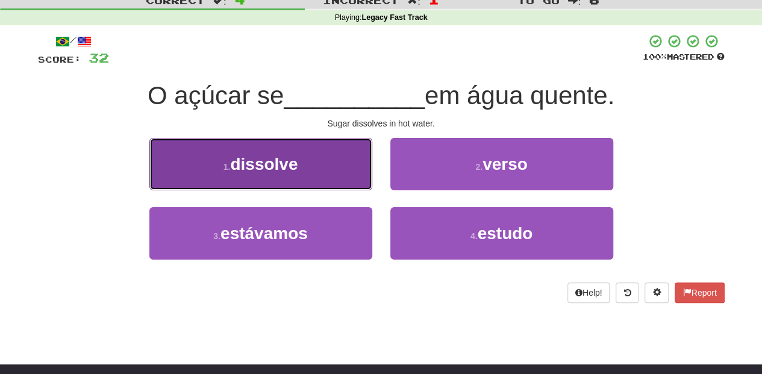
click at [348, 180] on button "1 . dissolve" at bounding box center [260, 164] width 223 height 52
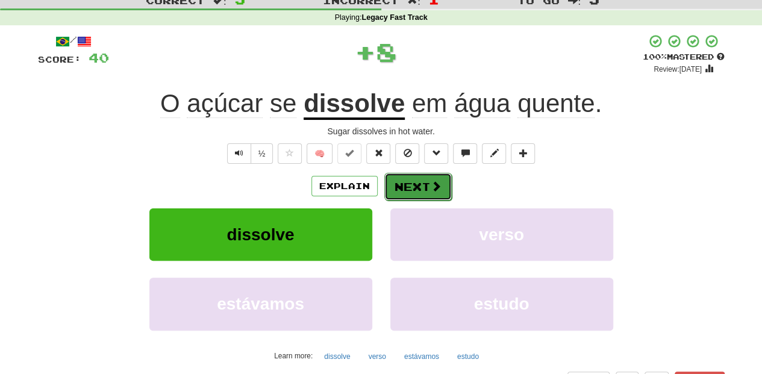
click at [407, 187] on button "Next" at bounding box center [418, 187] width 67 height 28
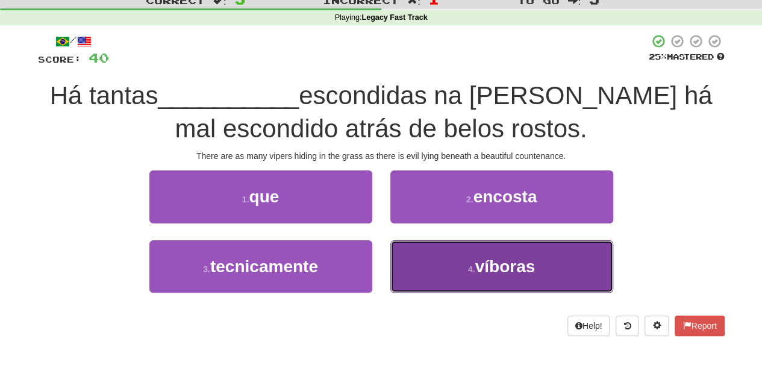
click at [434, 264] on button "4 . víboras" at bounding box center [502, 266] width 223 height 52
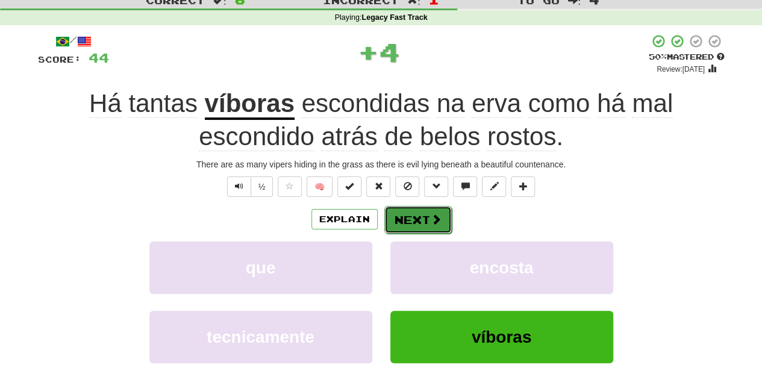
click at [424, 225] on button "Next" at bounding box center [418, 220] width 67 height 28
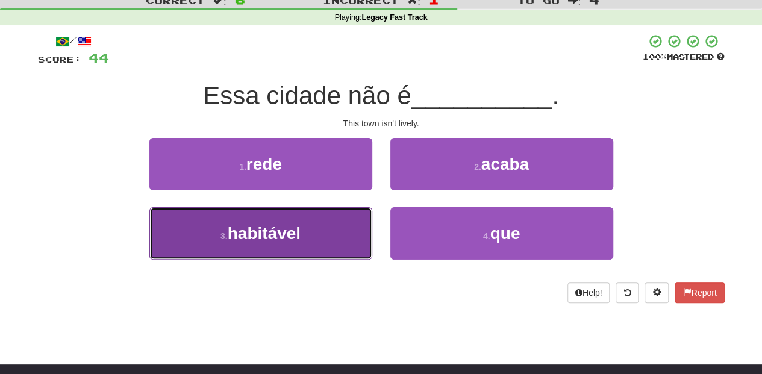
click at [358, 241] on button "3 . habitável" at bounding box center [260, 233] width 223 height 52
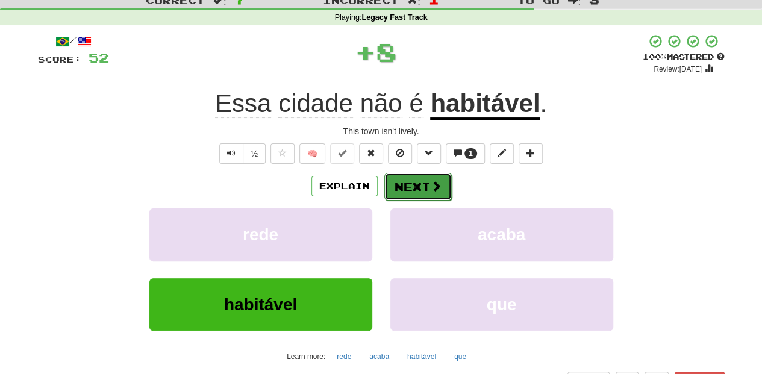
click at [404, 181] on button "Next" at bounding box center [418, 187] width 67 height 28
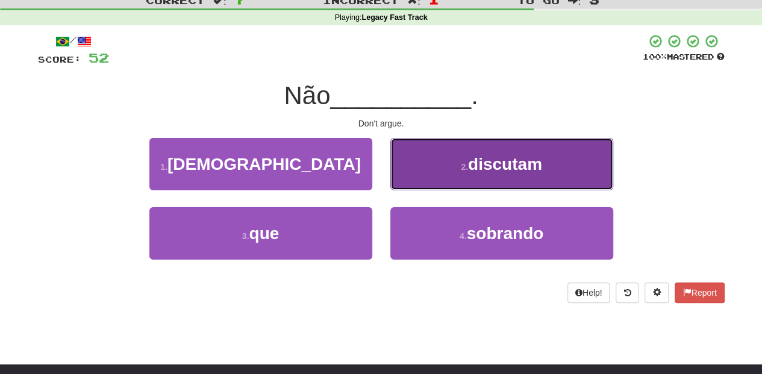
click at [422, 172] on button "2 . discutam" at bounding box center [502, 164] width 223 height 52
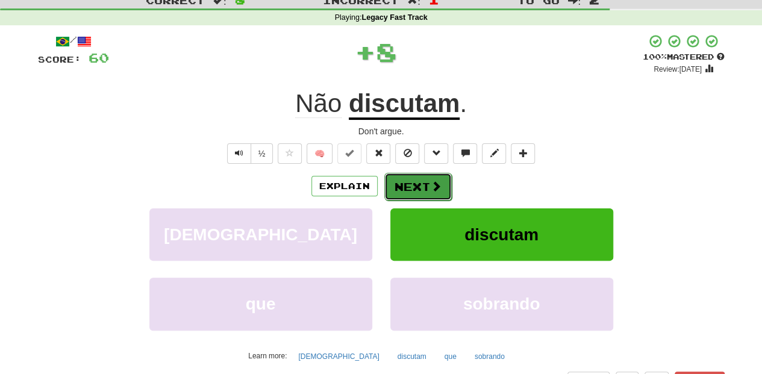
click at [416, 181] on button "Next" at bounding box center [418, 187] width 67 height 28
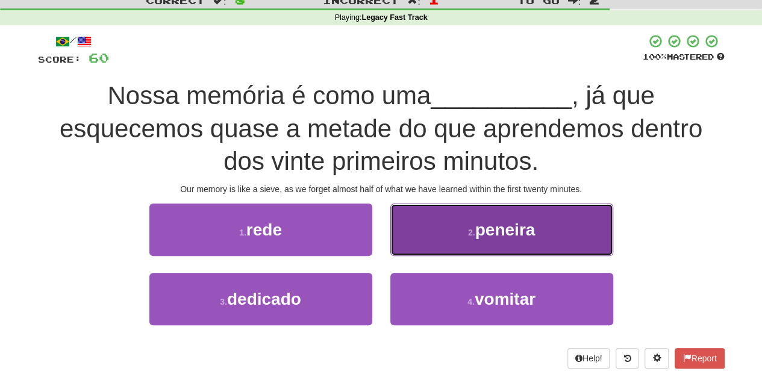
click at [415, 247] on button "2 . peneira" at bounding box center [502, 230] width 223 height 52
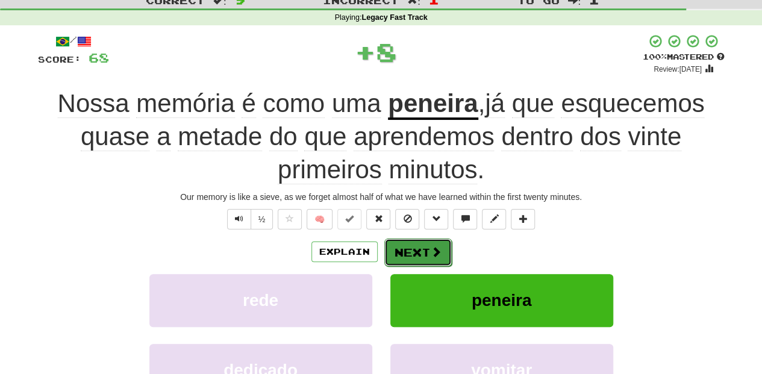
click at [414, 247] on button "Next" at bounding box center [418, 253] width 67 height 28
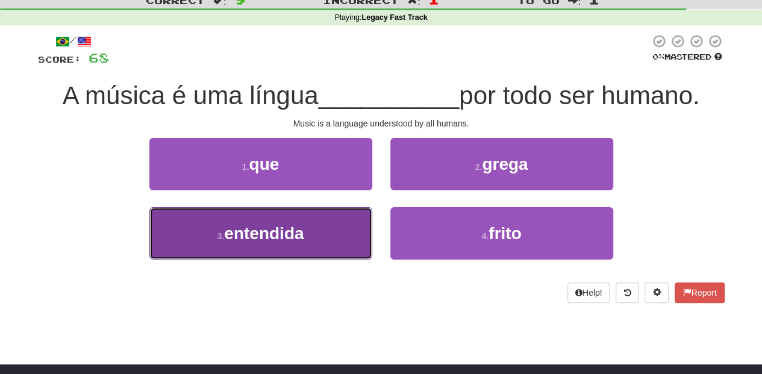
click at [343, 237] on button "3 . entendida" at bounding box center [260, 233] width 223 height 52
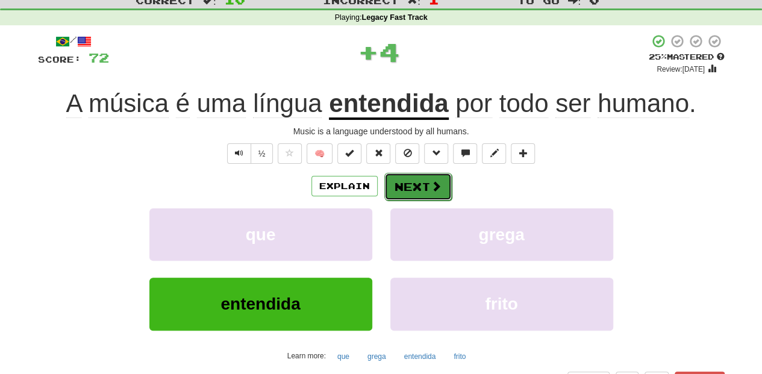
click at [415, 183] on button "Next" at bounding box center [418, 187] width 67 height 28
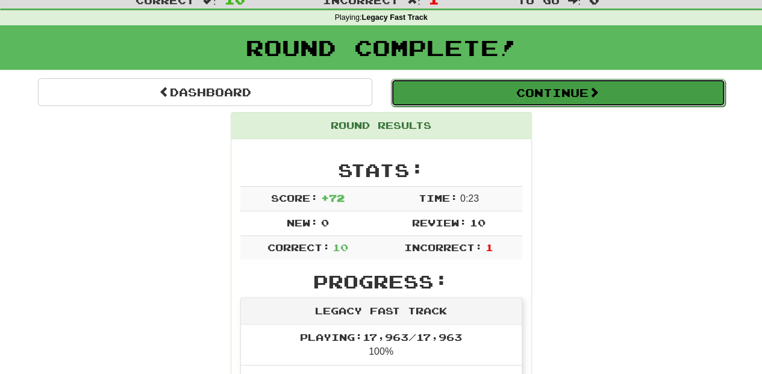
click at [509, 89] on button "Continue" at bounding box center [558, 93] width 334 height 28
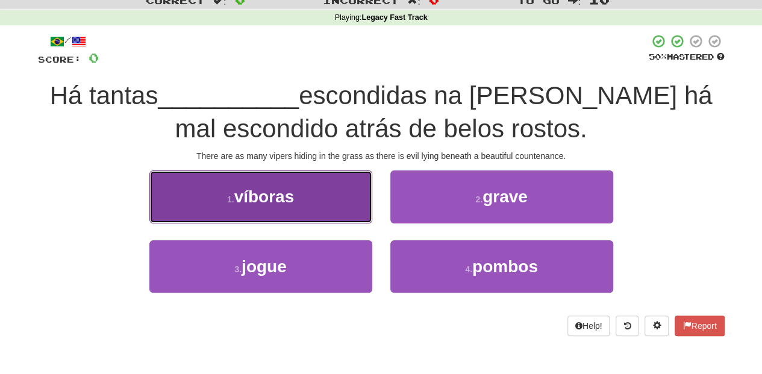
click at [349, 218] on button "1 . víboras" at bounding box center [260, 197] width 223 height 52
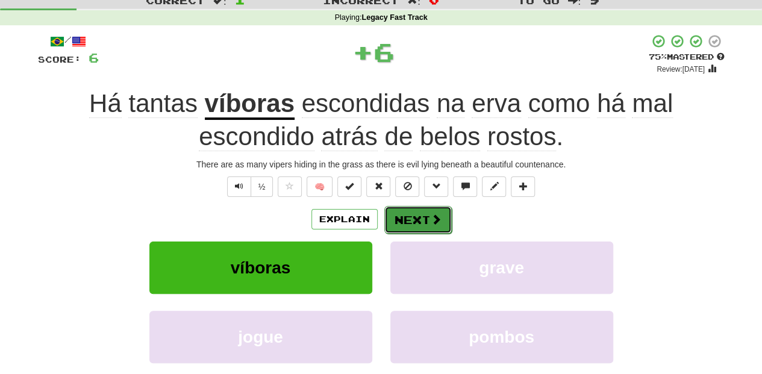
click at [391, 218] on button "Next" at bounding box center [418, 220] width 67 height 28
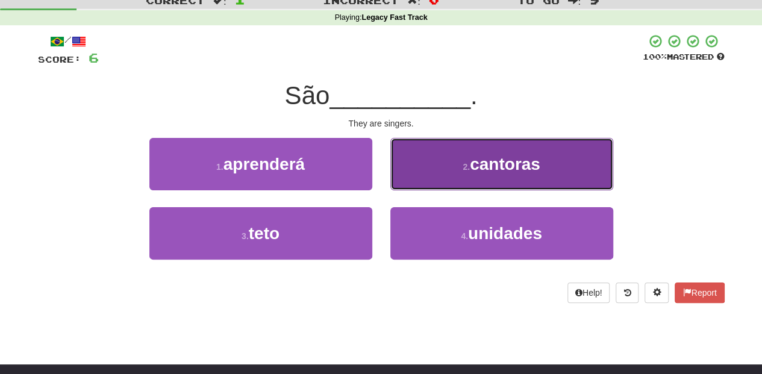
click at [421, 175] on button "2 . cantoras" at bounding box center [502, 164] width 223 height 52
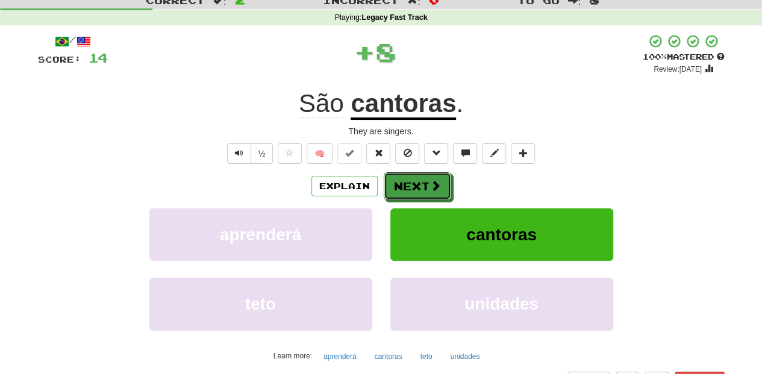
click at [416, 177] on button "Next" at bounding box center [417, 186] width 67 height 28
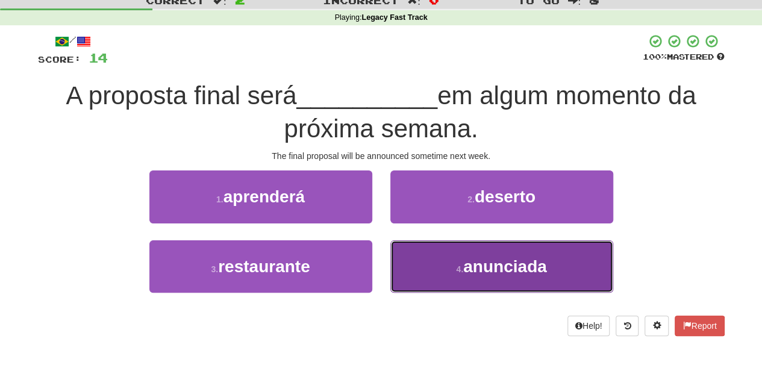
click at [413, 256] on button "4 . anunciada" at bounding box center [502, 266] width 223 height 52
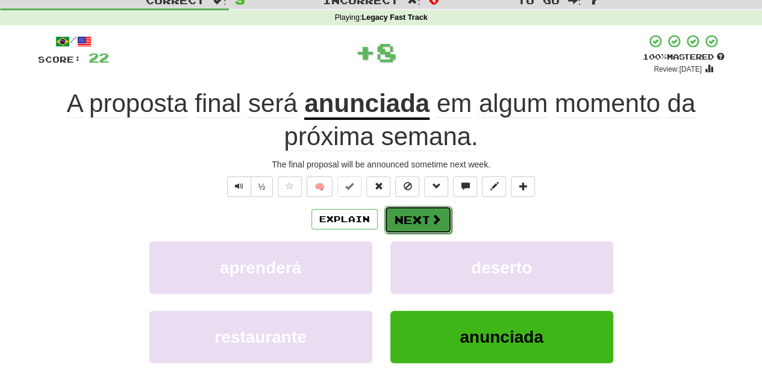
click at [406, 218] on button "Next" at bounding box center [418, 220] width 67 height 28
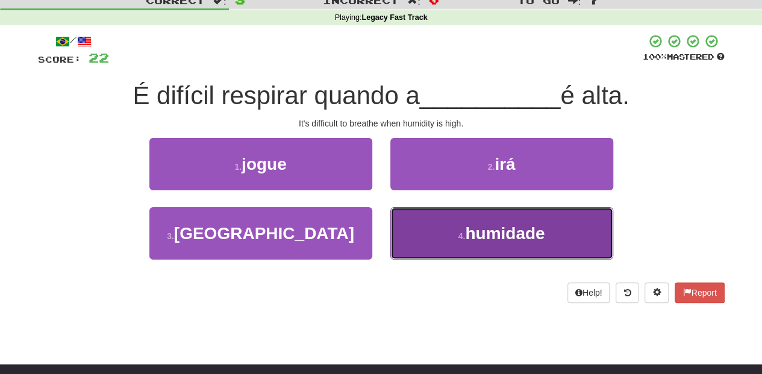
click at [422, 234] on button "4 . humidade" at bounding box center [502, 233] width 223 height 52
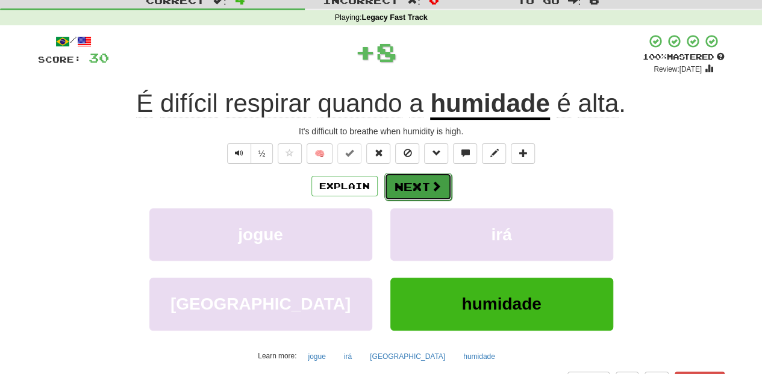
click at [411, 184] on button "Next" at bounding box center [418, 187] width 67 height 28
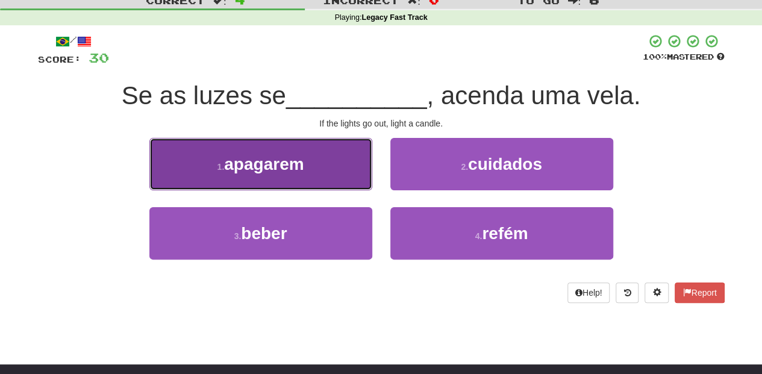
click at [347, 179] on button "1 . apagarem" at bounding box center [260, 164] width 223 height 52
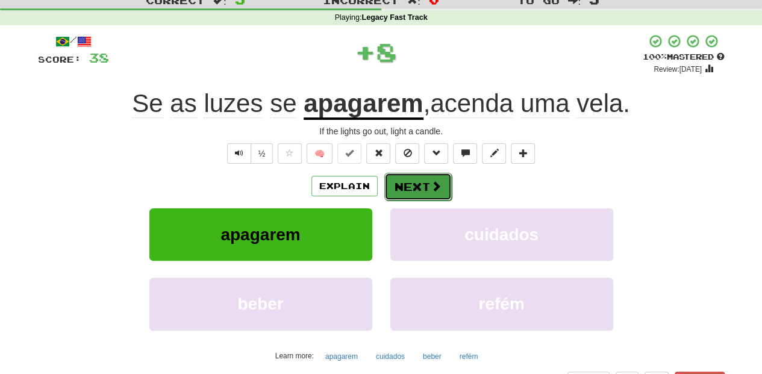
click at [409, 180] on button "Next" at bounding box center [418, 187] width 67 height 28
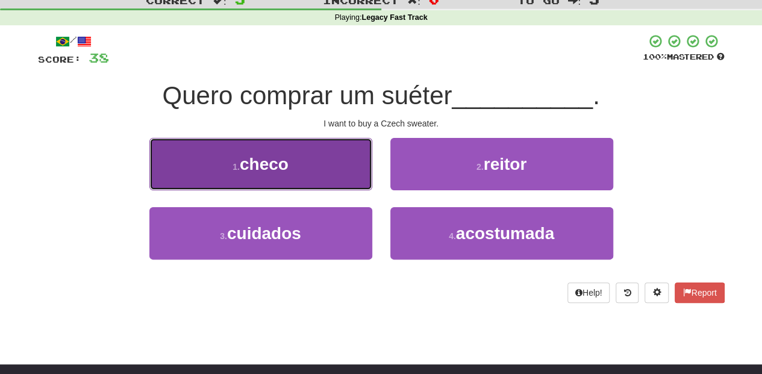
click at [350, 177] on button "1 . [PERSON_NAME]" at bounding box center [260, 164] width 223 height 52
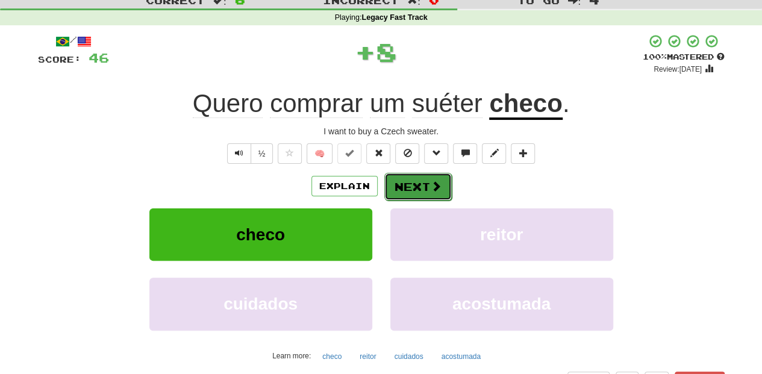
click at [395, 181] on button "Next" at bounding box center [418, 187] width 67 height 28
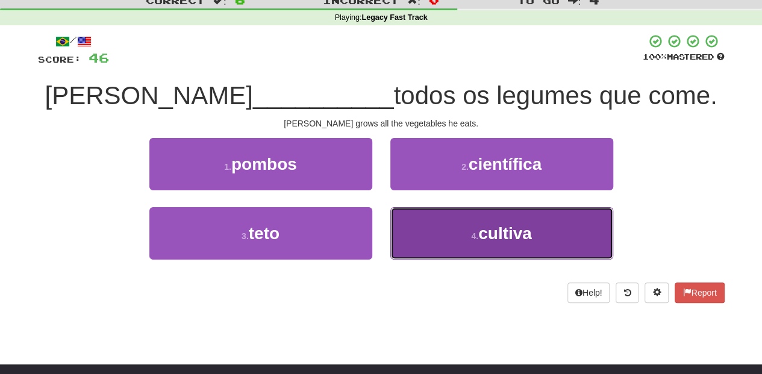
click at [432, 224] on button "4 . cultiva" at bounding box center [502, 233] width 223 height 52
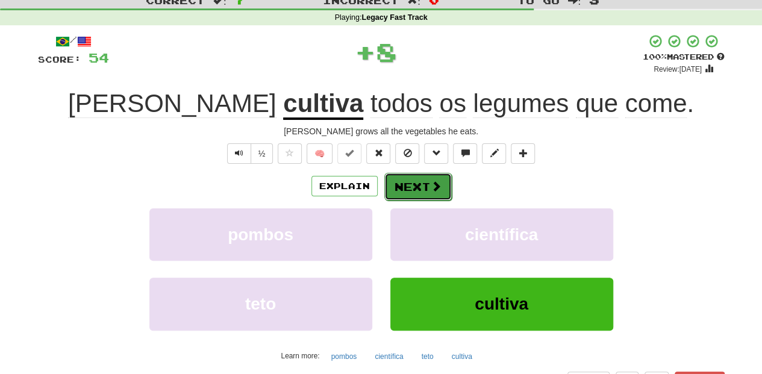
click at [416, 185] on button "Next" at bounding box center [418, 187] width 67 height 28
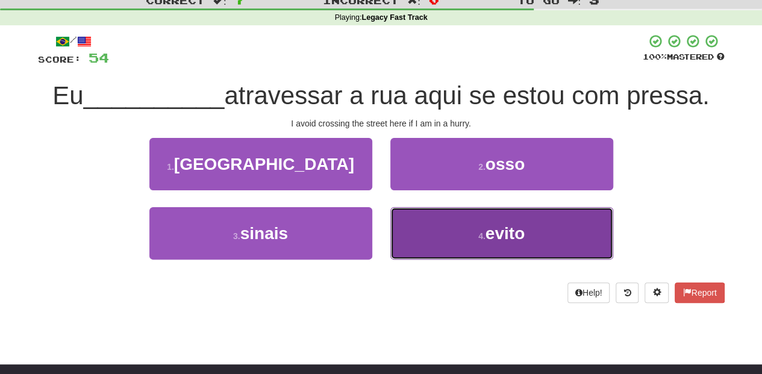
click at [421, 233] on button "4 . evito" at bounding box center [502, 233] width 223 height 52
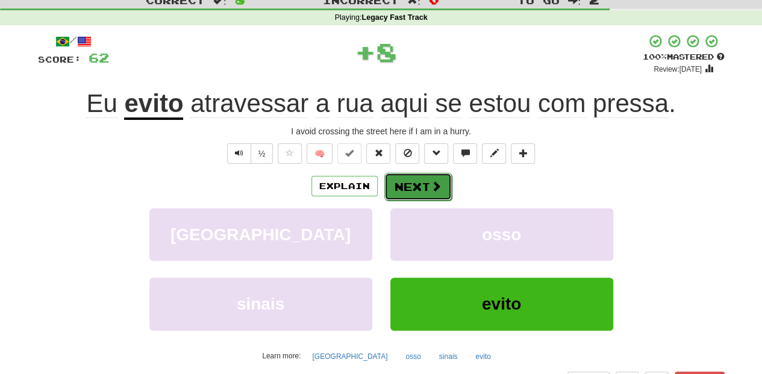
click at [431, 190] on span at bounding box center [436, 186] width 11 height 11
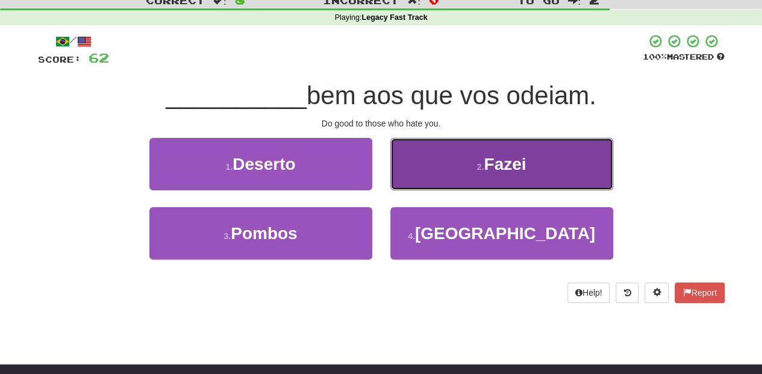
click at [421, 180] on button "2 . Fazei" at bounding box center [502, 164] width 223 height 52
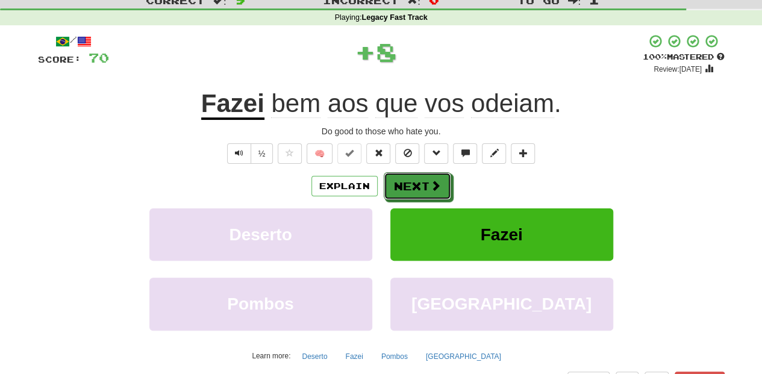
click at [421, 180] on button "Next" at bounding box center [417, 186] width 67 height 28
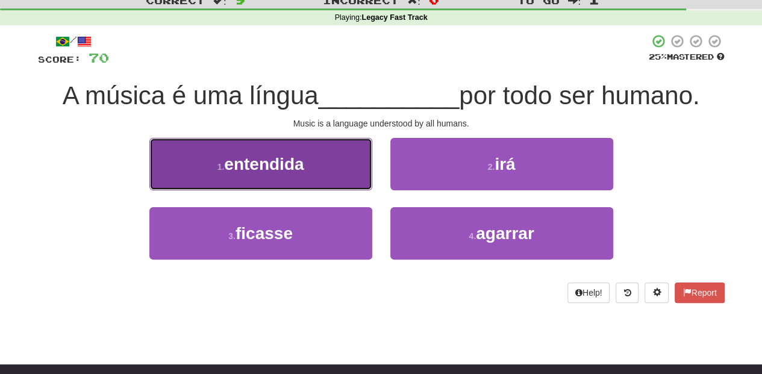
click at [341, 181] on button "1 . entendida" at bounding box center [260, 164] width 223 height 52
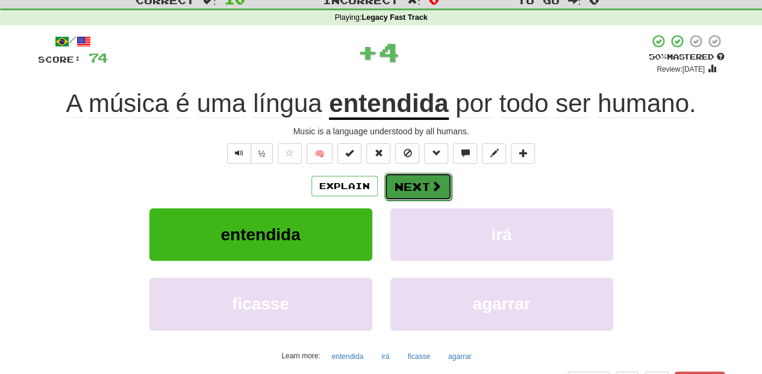
click at [405, 181] on button "Next" at bounding box center [418, 187] width 67 height 28
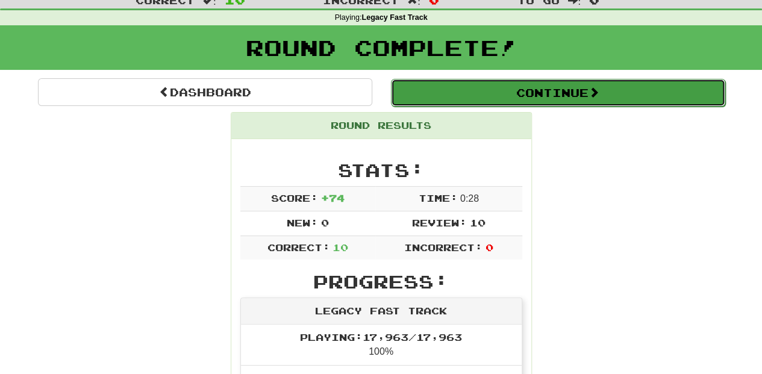
click at [501, 101] on button "Continue" at bounding box center [558, 93] width 334 height 28
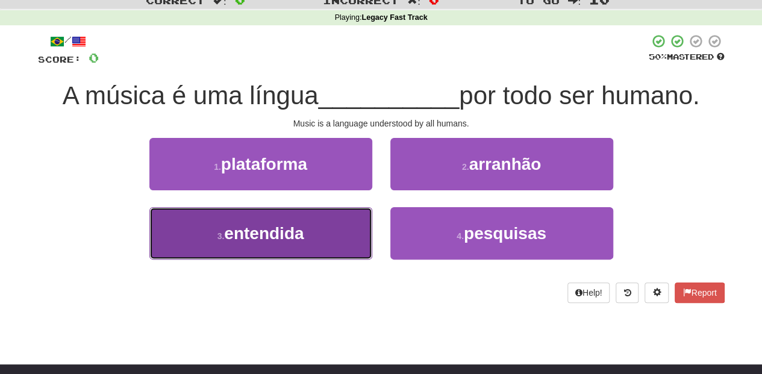
click at [350, 231] on button "3 . entendida" at bounding box center [260, 233] width 223 height 52
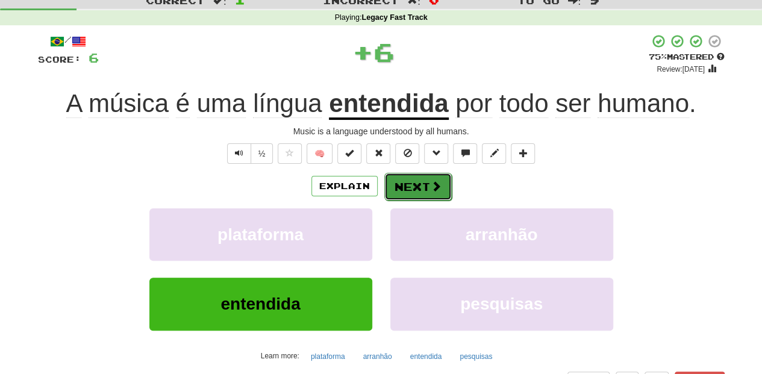
click at [405, 192] on button "Next" at bounding box center [418, 187] width 67 height 28
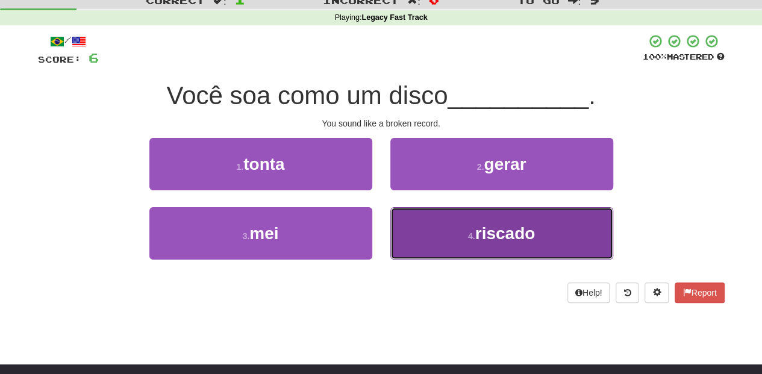
click at [425, 216] on button "4 . riscado" at bounding box center [502, 233] width 223 height 52
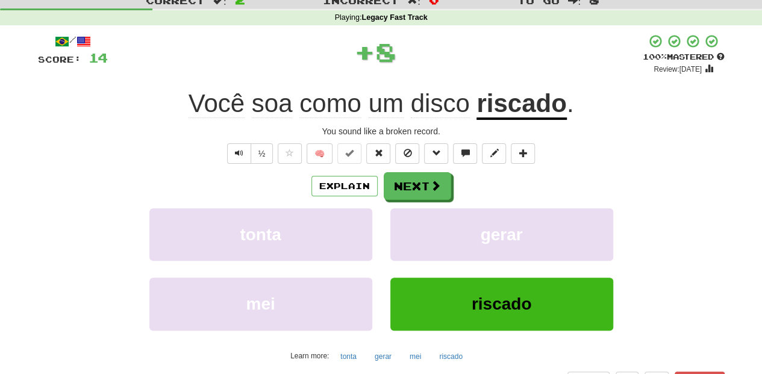
click at [432, 171] on div "/ Score: 14 + 8 100 % Mastered Review: [DATE] Você soa como um disco riscado . …" at bounding box center [381, 223] width 687 height 378
click at [433, 188] on span at bounding box center [436, 186] width 11 height 11
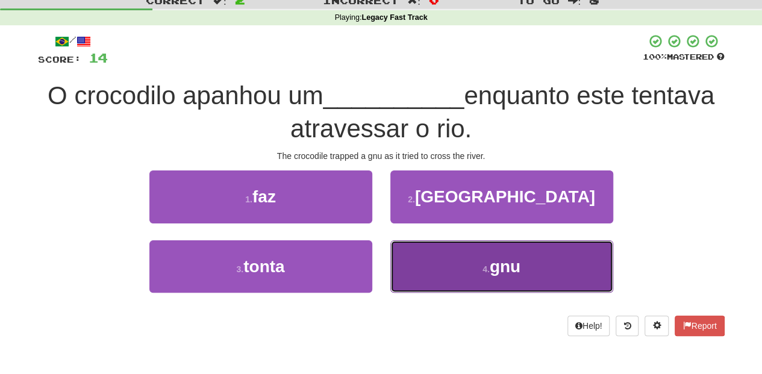
click at [442, 256] on button "4 . gnu" at bounding box center [502, 266] width 223 height 52
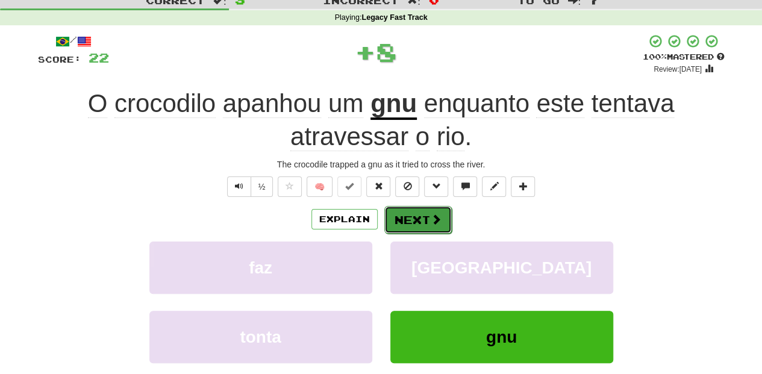
click at [418, 224] on button "Next" at bounding box center [418, 220] width 67 height 28
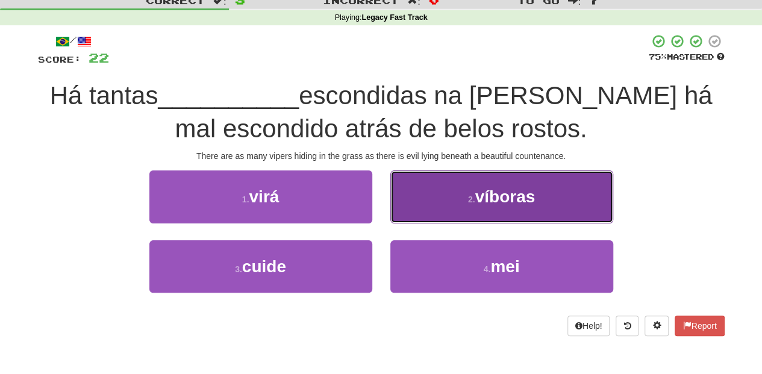
click at [413, 218] on button "2 . víboras" at bounding box center [502, 197] width 223 height 52
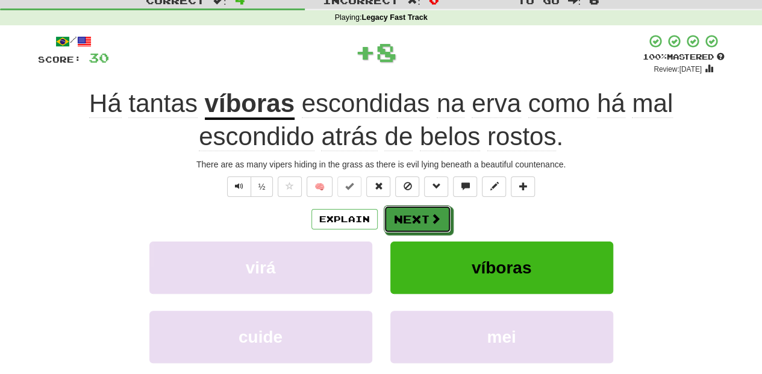
click at [413, 218] on button "Next" at bounding box center [417, 220] width 67 height 28
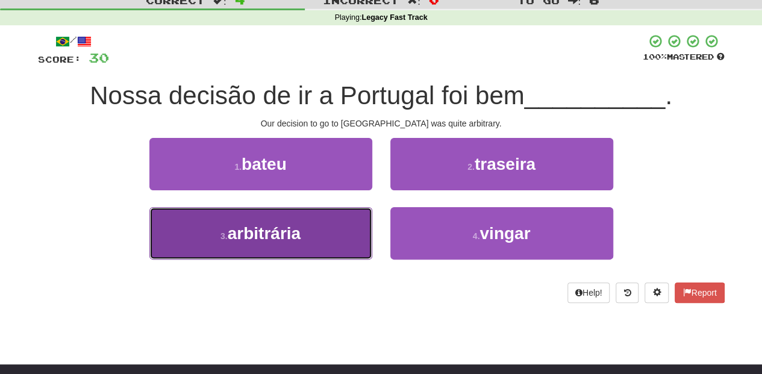
click at [327, 242] on button "3 . [GEOGRAPHIC_DATA]" at bounding box center [260, 233] width 223 height 52
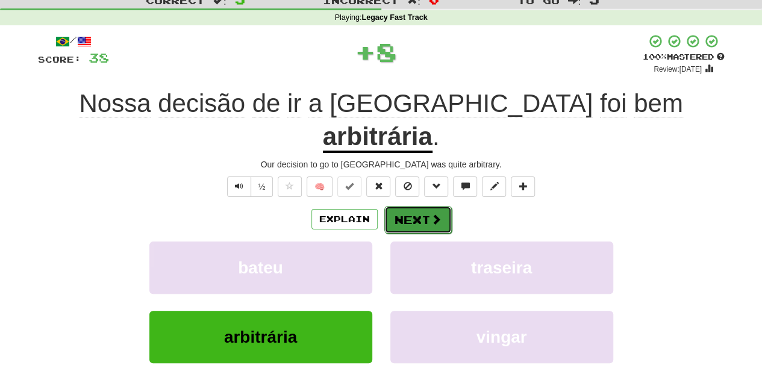
click at [400, 206] on button "Next" at bounding box center [418, 220] width 67 height 28
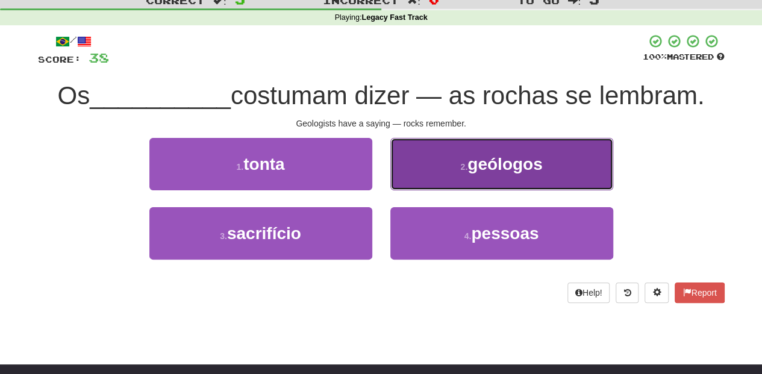
click at [422, 178] on button "2 . geólogos" at bounding box center [502, 164] width 223 height 52
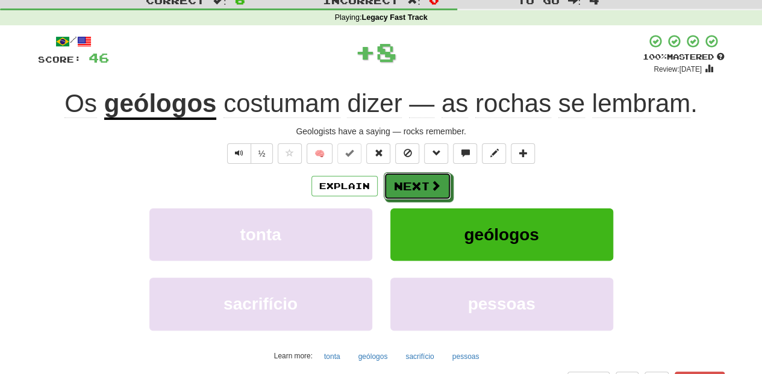
click at [422, 178] on button "Next" at bounding box center [417, 186] width 67 height 28
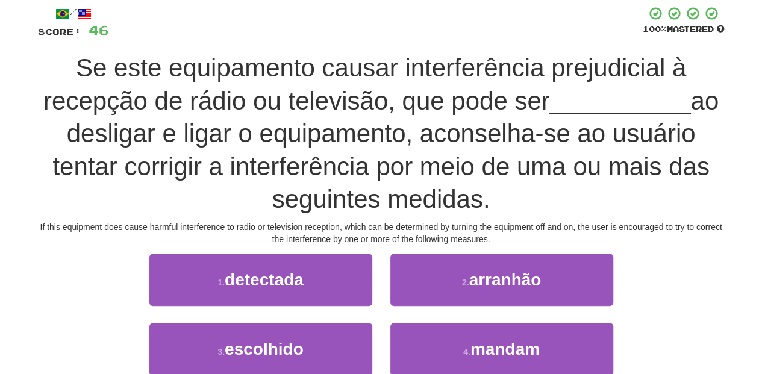
scroll to position [80, 0]
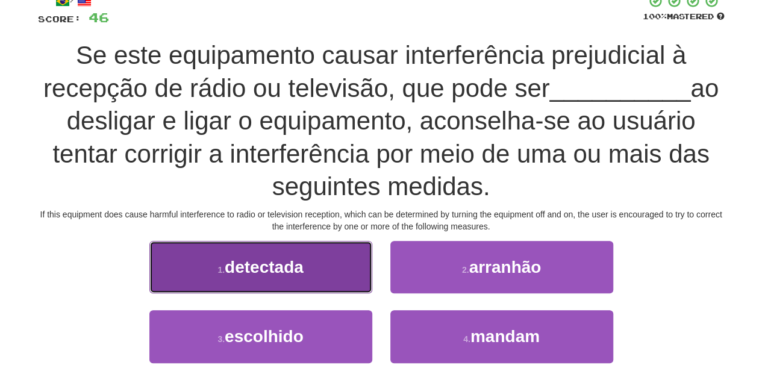
click at [360, 259] on button "1 . detectada" at bounding box center [260, 267] width 223 height 52
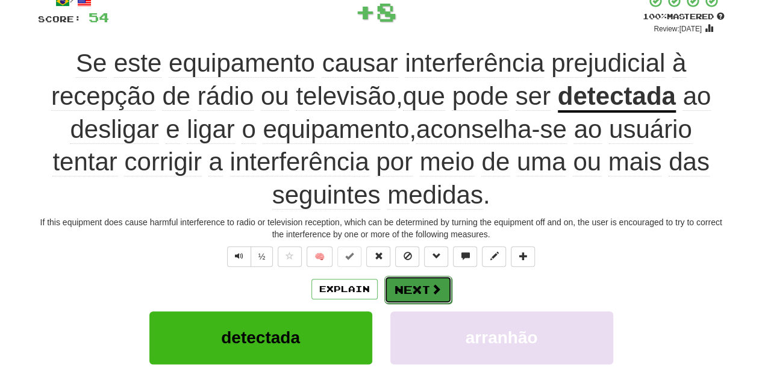
click at [392, 282] on button "Next" at bounding box center [418, 290] width 67 height 28
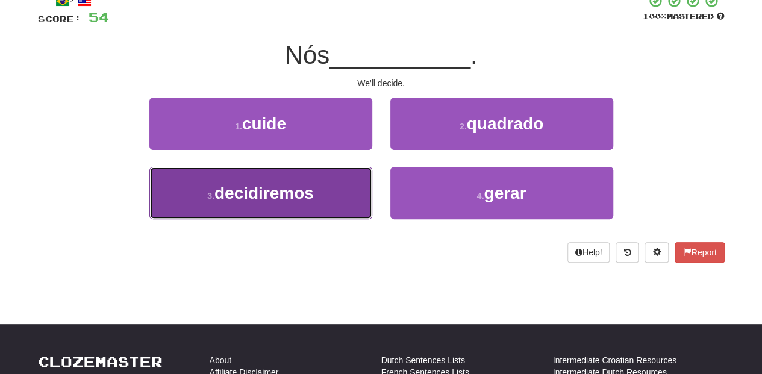
click at [305, 192] on span "decidiremos" at bounding box center [264, 193] width 99 height 19
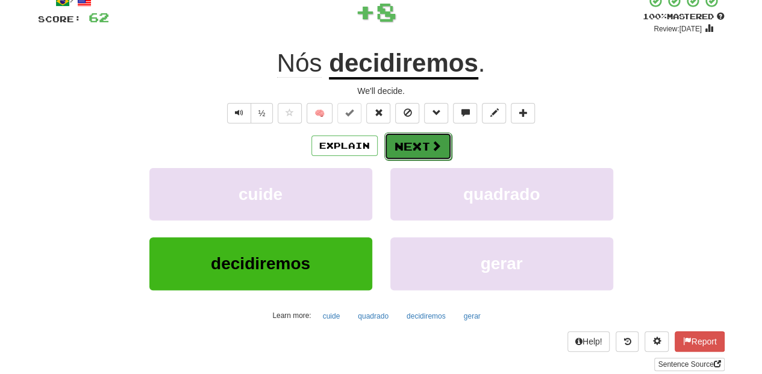
click at [406, 143] on button "Next" at bounding box center [418, 147] width 67 height 28
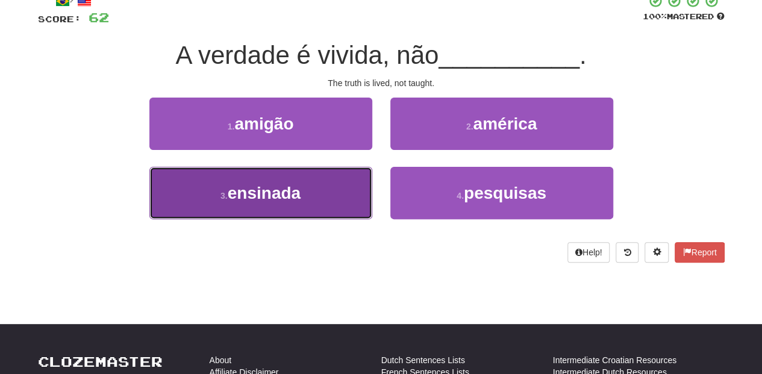
click at [304, 184] on button "3 . ensinada" at bounding box center [260, 193] width 223 height 52
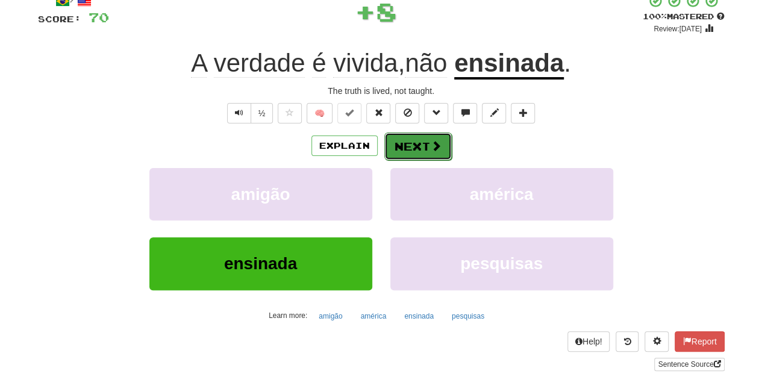
click at [417, 142] on button "Next" at bounding box center [418, 147] width 67 height 28
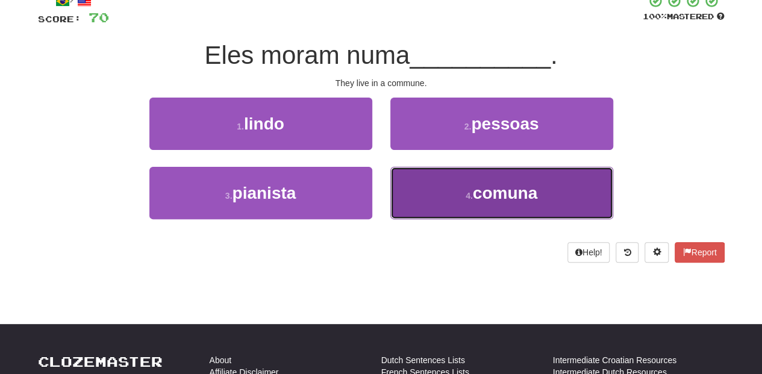
click at [427, 172] on button "4 . comuna" at bounding box center [502, 193] width 223 height 52
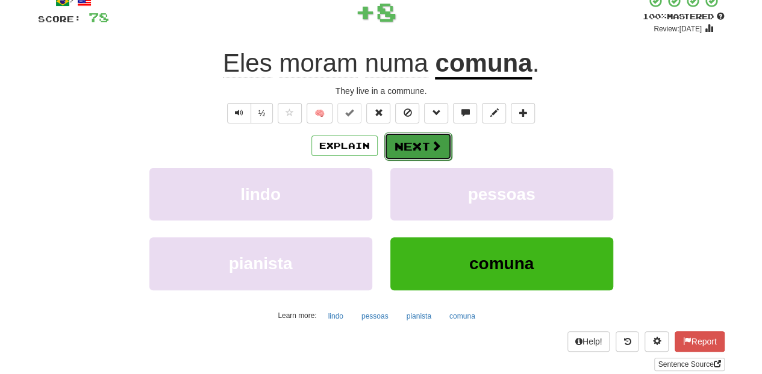
click at [420, 140] on button "Next" at bounding box center [418, 147] width 67 height 28
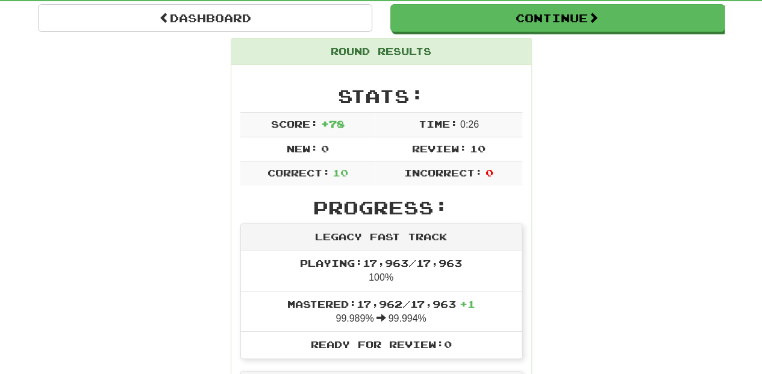
scroll to position [133, 0]
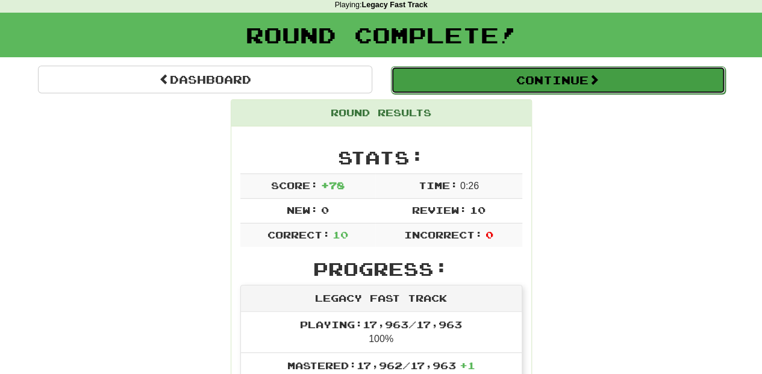
click at [564, 89] on button "Continue" at bounding box center [558, 80] width 334 height 28
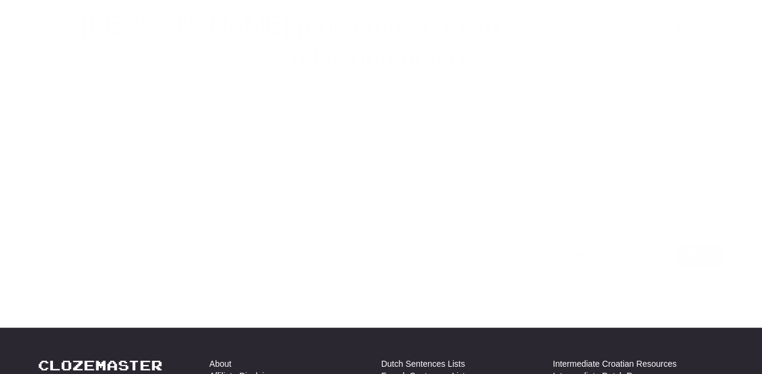
scroll to position [52, 0]
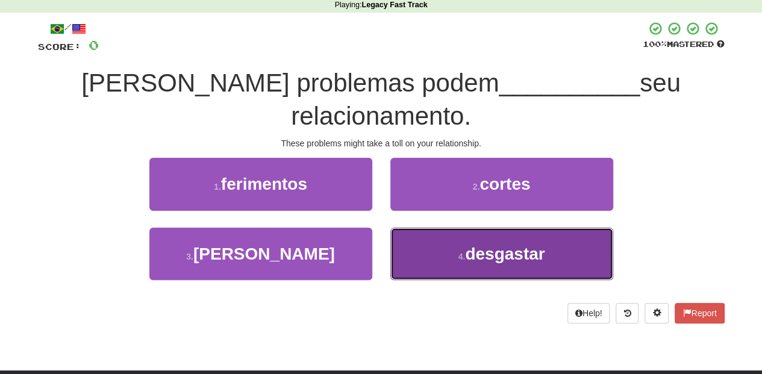
click at [445, 228] on button "4 . [GEOGRAPHIC_DATA]" at bounding box center [502, 254] width 223 height 52
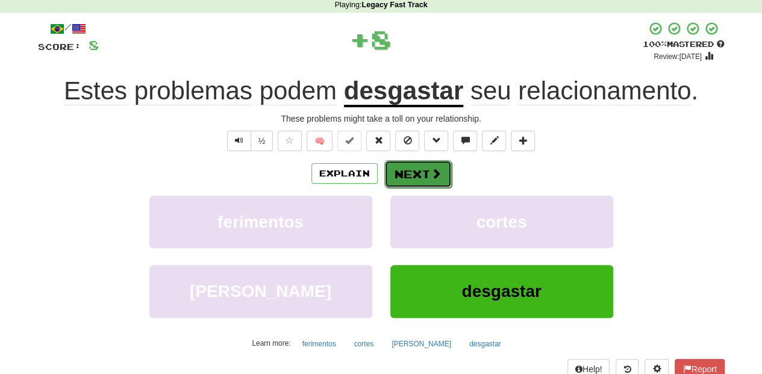
click at [411, 171] on button "Next" at bounding box center [418, 174] width 67 height 28
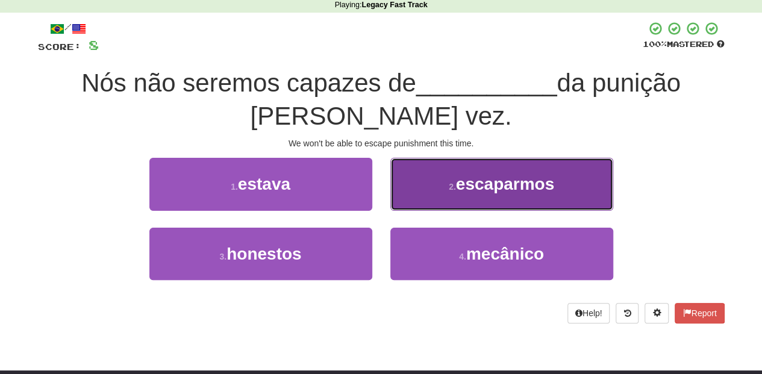
click at [434, 195] on button "2 . escaparmos" at bounding box center [502, 184] width 223 height 52
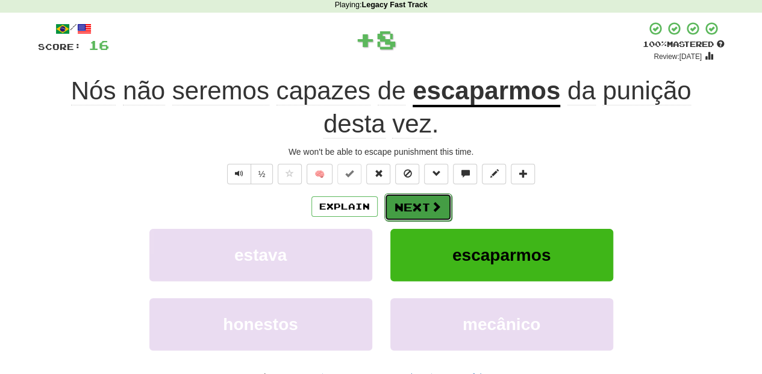
click at [433, 202] on span at bounding box center [436, 206] width 11 height 11
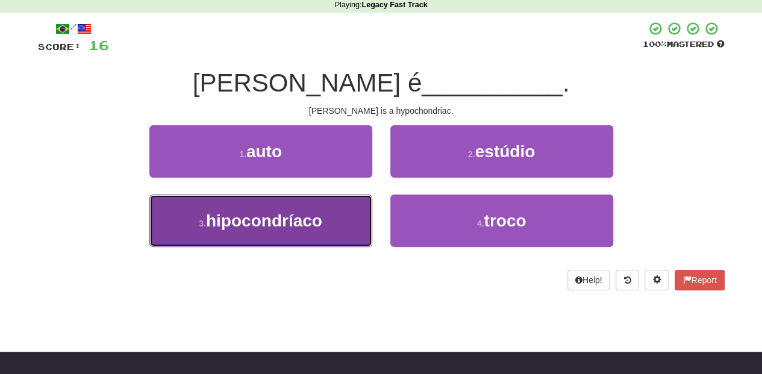
click at [350, 222] on button "3 . hipocondríaco" at bounding box center [260, 221] width 223 height 52
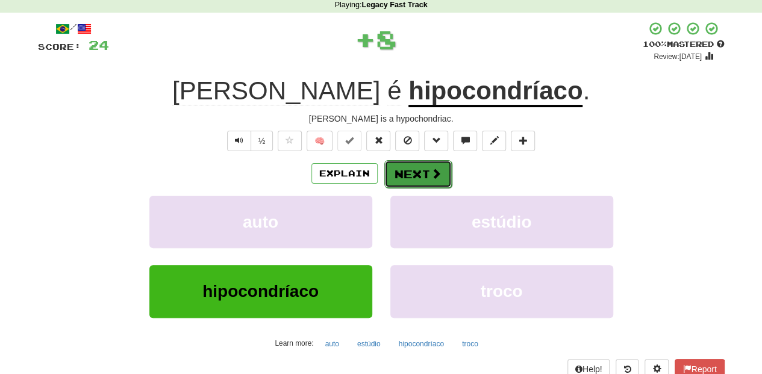
click at [411, 178] on button "Next" at bounding box center [418, 174] width 67 height 28
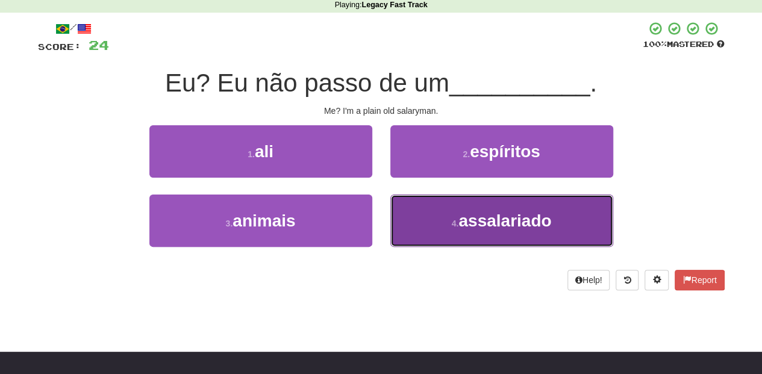
click at [427, 205] on button "4 . assalariado" at bounding box center [502, 221] width 223 height 52
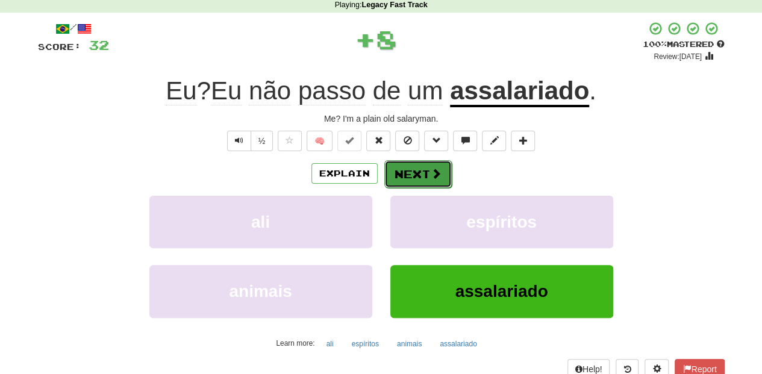
click at [418, 177] on button "Next" at bounding box center [418, 174] width 67 height 28
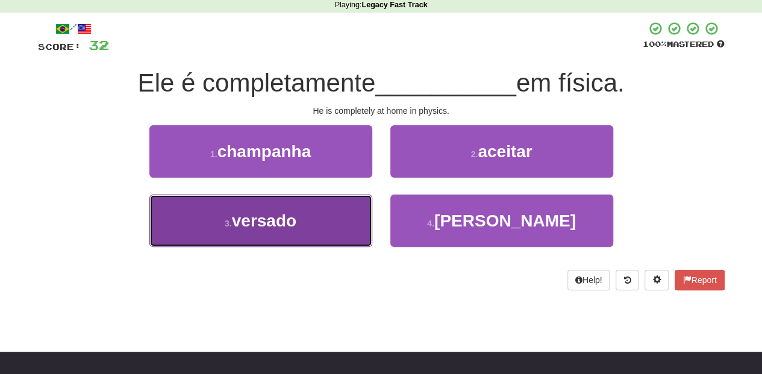
click at [345, 216] on button "3 . versado" at bounding box center [260, 221] width 223 height 52
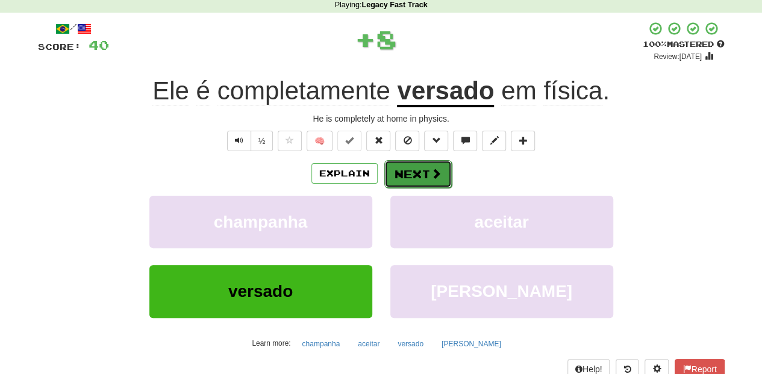
click at [427, 177] on button "Next" at bounding box center [418, 174] width 67 height 28
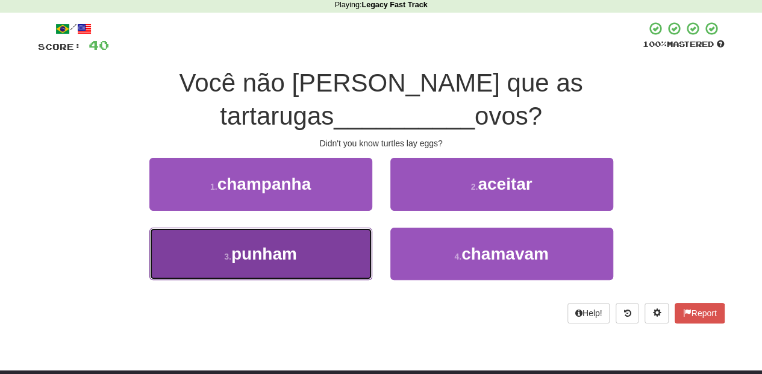
click at [363, 228] on button "3 . [GEOGRAPHIC_DATA]" at bounding box center [260, 254] width 223 height 52
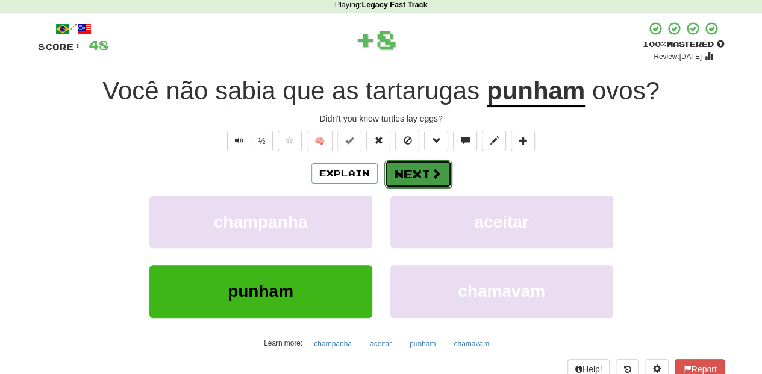
click at [421, 177] on button "Next" at bounding box center [418, 174] width 67 height 28
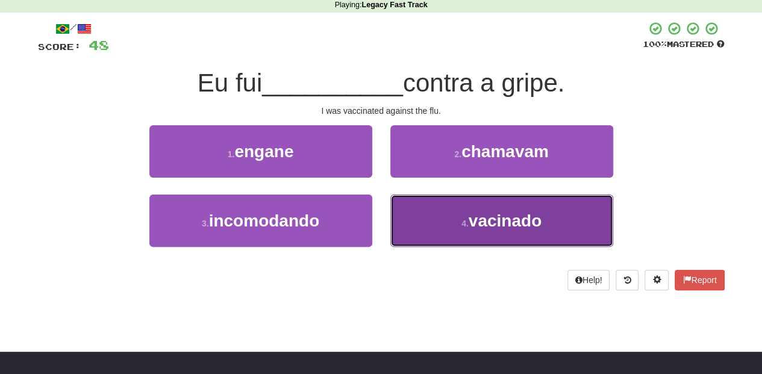
click at [407, 218] on button "4 . vacinado" at bounding box center [502, 221] width 223 height 52
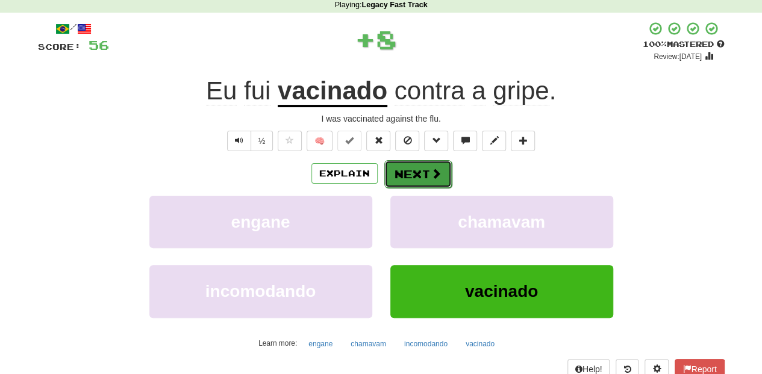
click at [392, 171] on button "Next" at bounding box center [418, 174] width 67 height 28
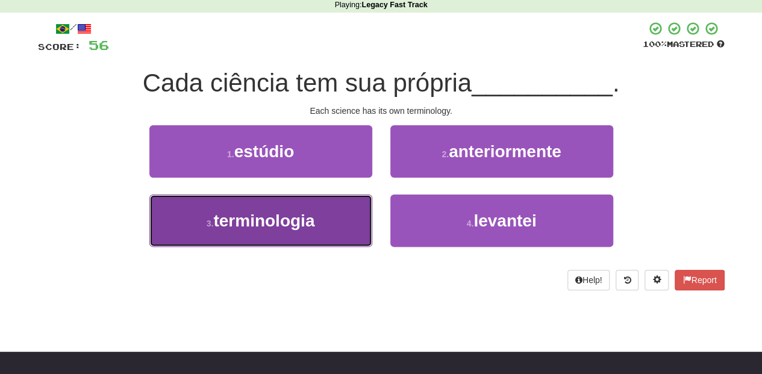
click at [333, 216] on button "3 . terminologia" at bounding box center [260, 221] width 223 height 52
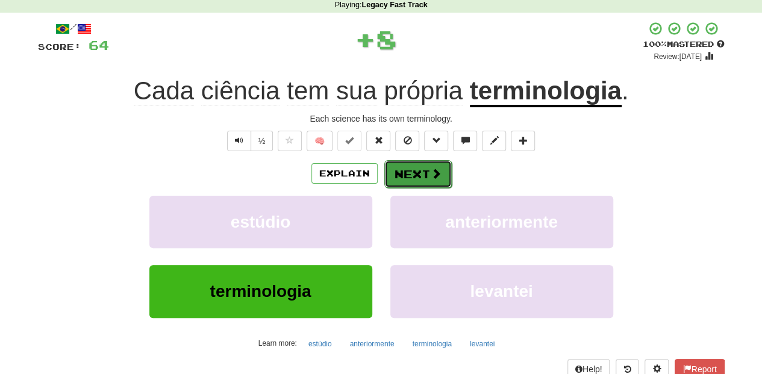
click at [416, 178] on button "Next" at bounding box center [418, 174] width 67 height 28
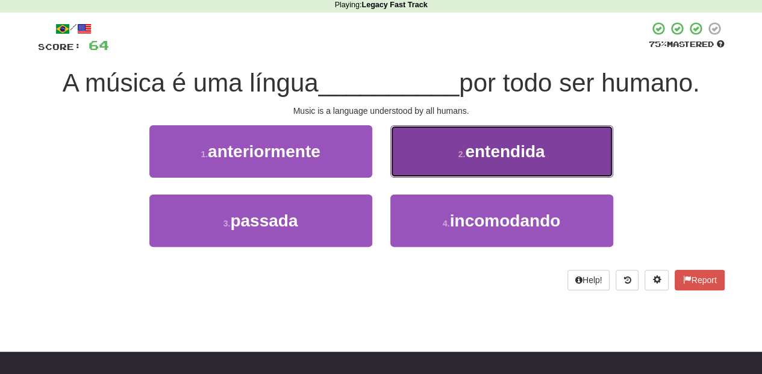
click at [427, 166] on button "2 . entendida" at bounding box center [502, 151] width 223 height 52
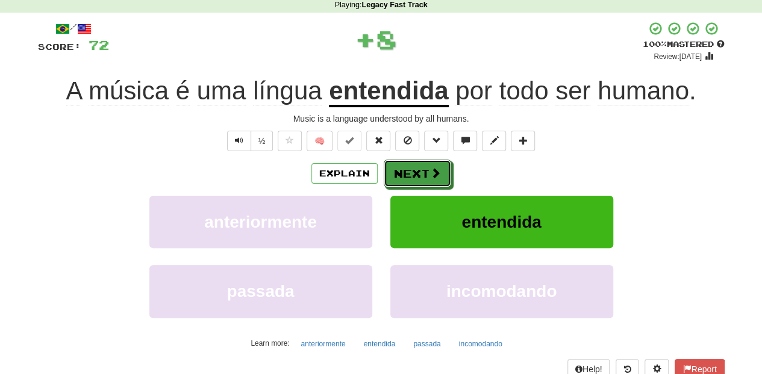
click at [427, 166] on button "Next" at bounding box center [417, 174] width 67 height 28
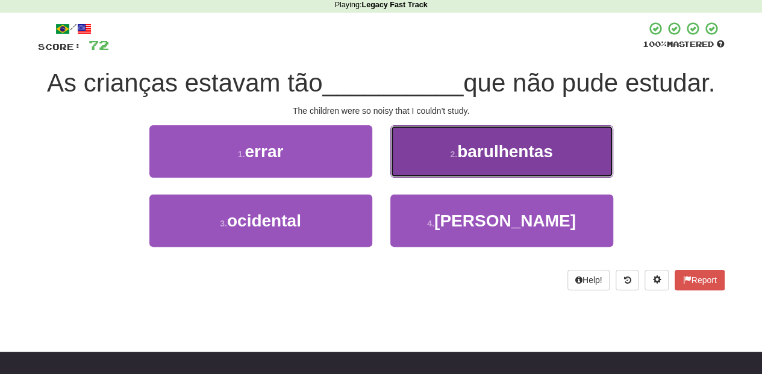
click at [424, 165] on button "2 . barulhentas" at bounding box center [502, 151] width 223 height 52
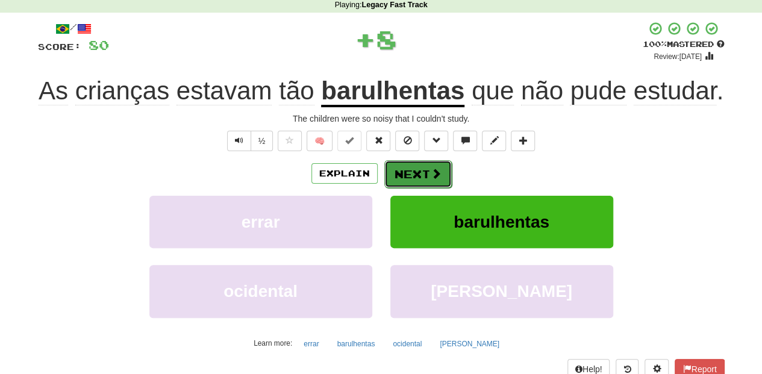
click at [422, 170] on button "Next" at bounding box center [418, 174] width 67 height 28
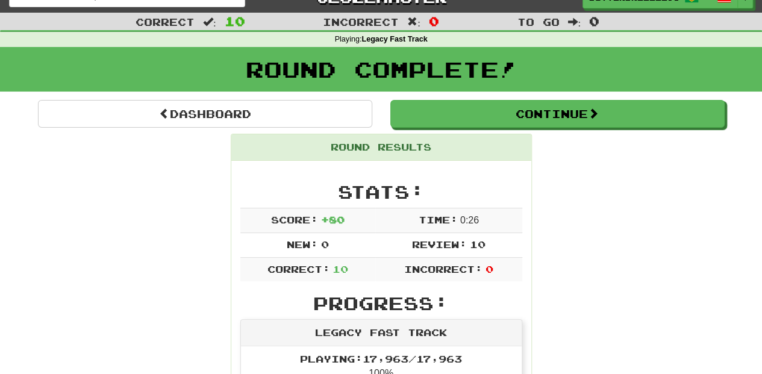
scroll to position [0, 0]
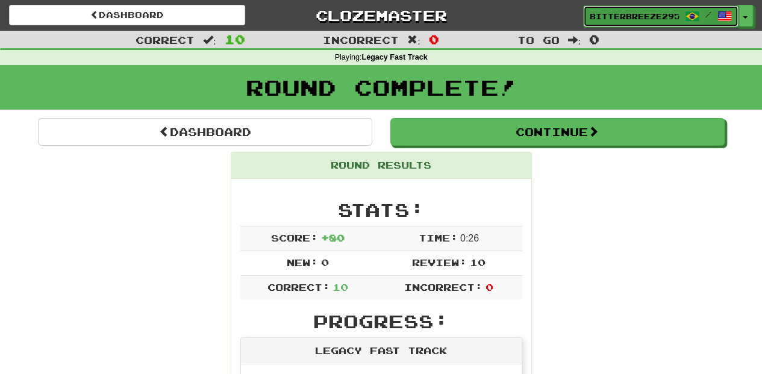
click at [639, 18] on span "BitterBreeze2956" at bounding box center [634, 16] width 89 height 11
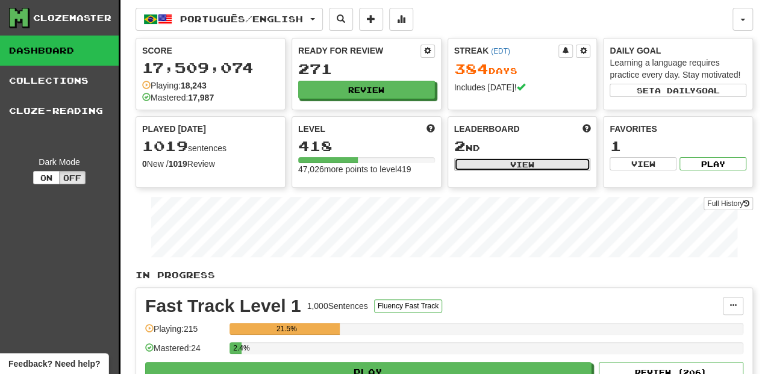
click at [523, 160] on button "View" at bounding box center [522, 164] width 137 height 13
select select "**********"
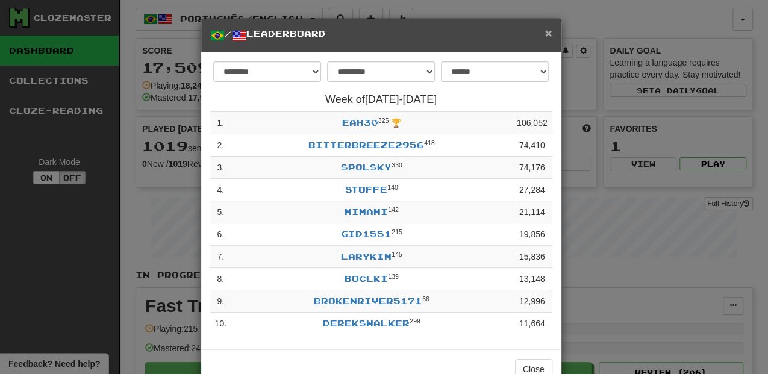
click at [545, 30] on span "×" at bounding box center [548, 33] width 7 height 14
